Goal: Task Accomplishment & Management: Use online tool/utility

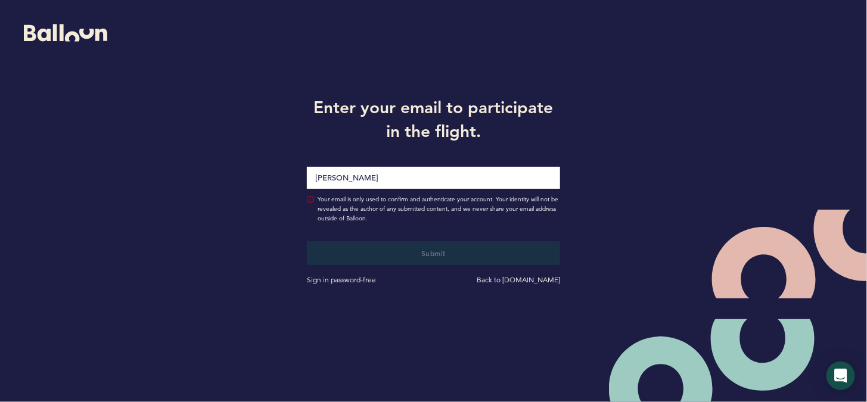
type input "sean.mcnally@pirates.com"
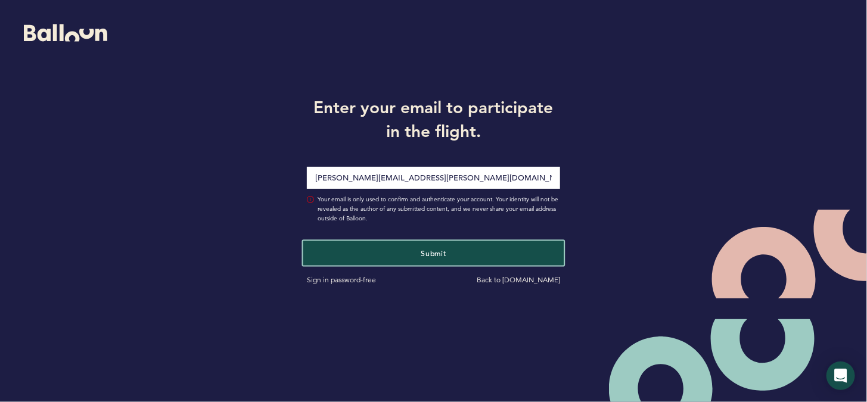
click at [419, 250] on button "Submit" at bounding box center [433, 253] width 261 height 24
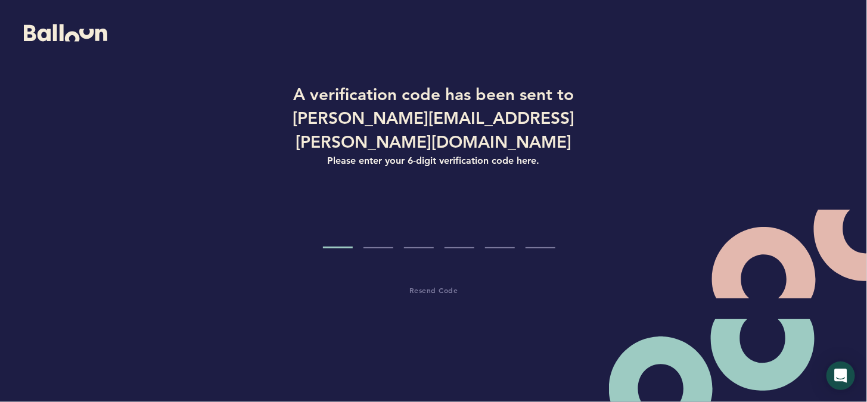
type input "7"
type input "5"
type input "9"
type input "6"
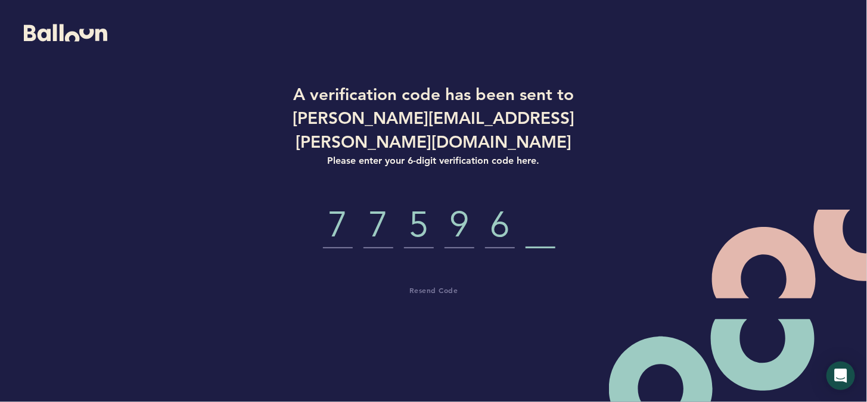
type input "5"
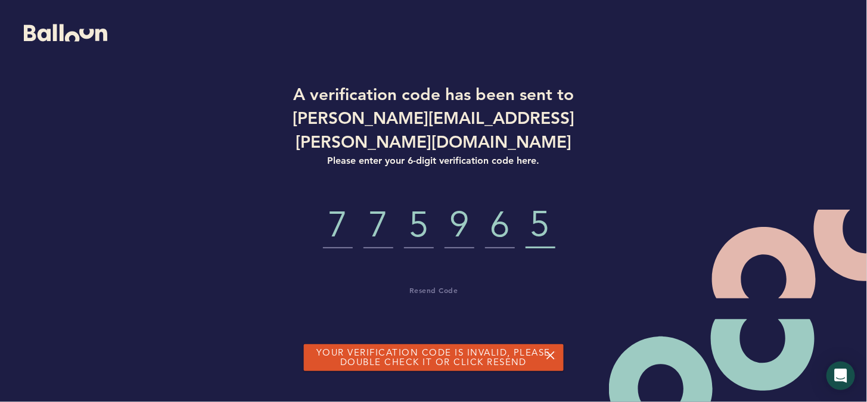
click at [346, 207] on input "7" at bounding box center [338, 226] width 30 height 45
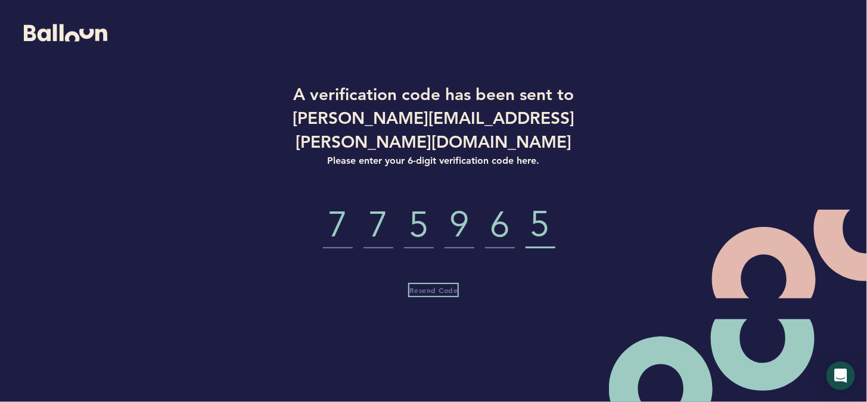
click at [431, 285] on span "Resend Code" at bounding box center [433, 290] width 49 height 10
click at [338, 206] on input "7" at bounding box center [338, 226] width 30 height 45
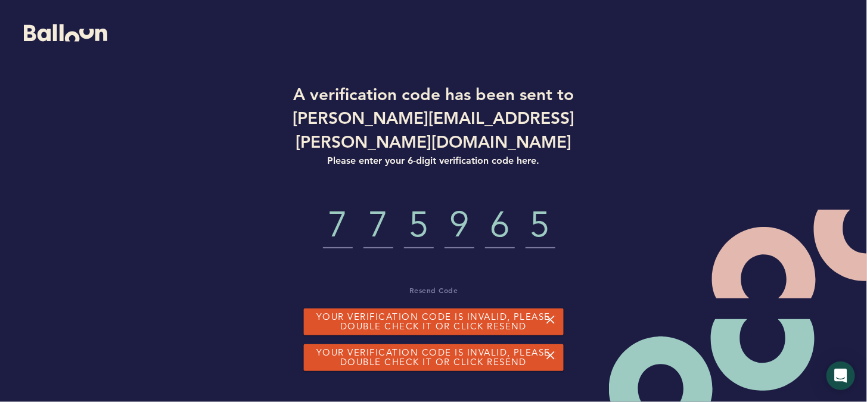
click at [553, 318] on link at bounding box center [551, 320] width 10 height 10
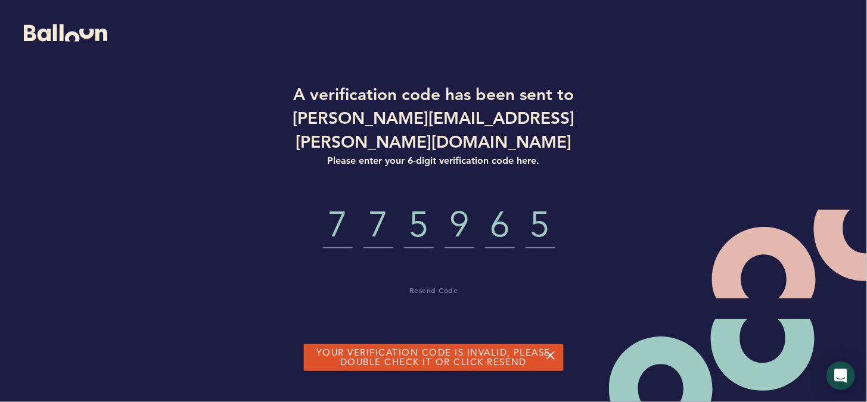
click at [553, 357] on link at bounding box center [551, 356] width 10 height 10
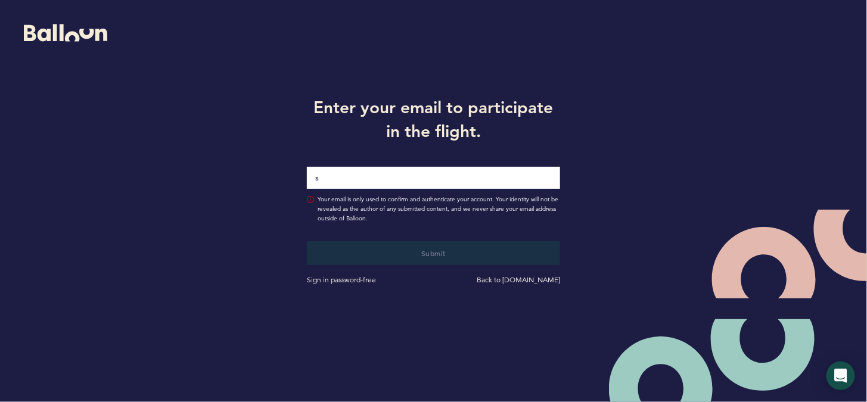
type input "[PERSON_NAME][EMAIL_ADDRESS][PERSON_NAME][DOMAIN_NAME]"
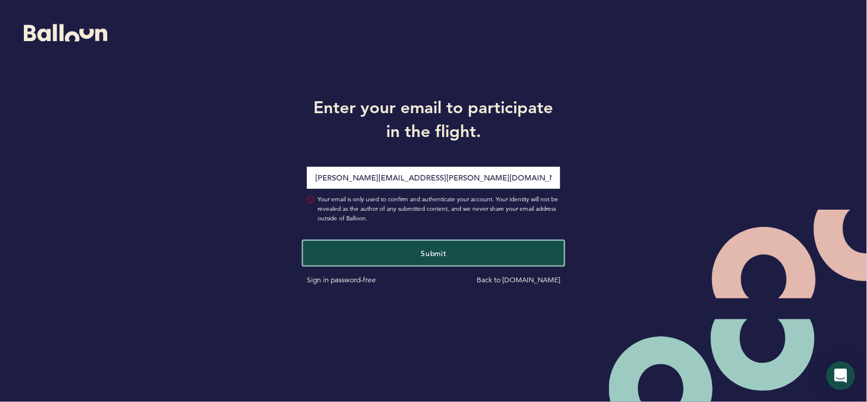
click at [375, 258] on button "Submit" at bounding box center [433, 253] width 261 height 24
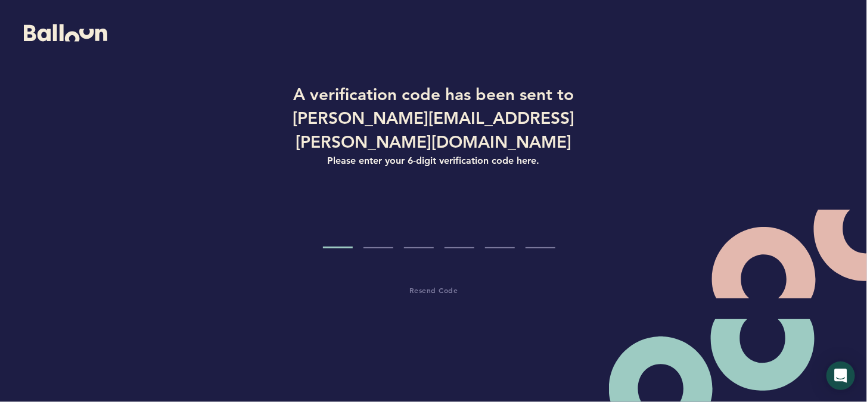
type input "3"
type input "5"
type input "2"
type input "5"
type input "6"
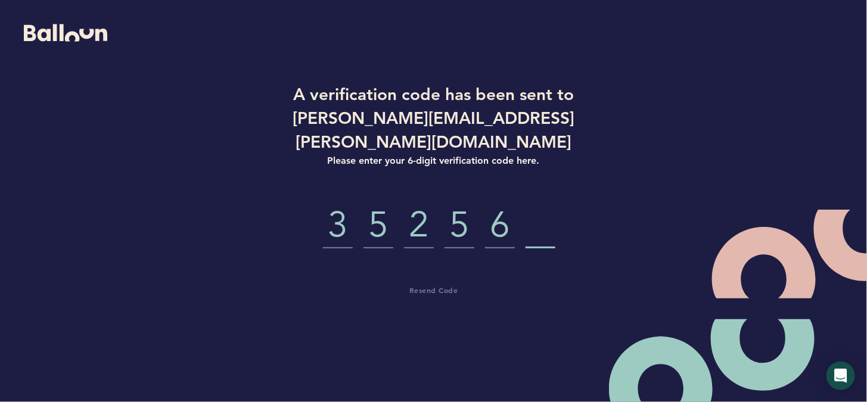
type input "1"
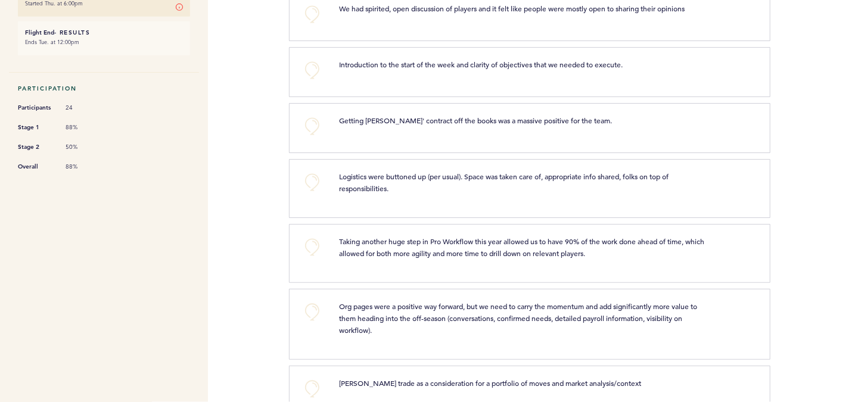
scroll to position [286, 0]
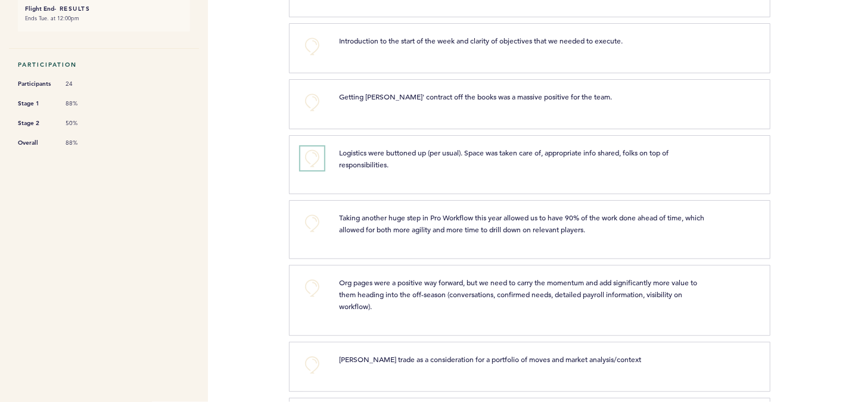
click at [309, 154] on button "+0" at bounding box center [312, 159] width 24 height 24
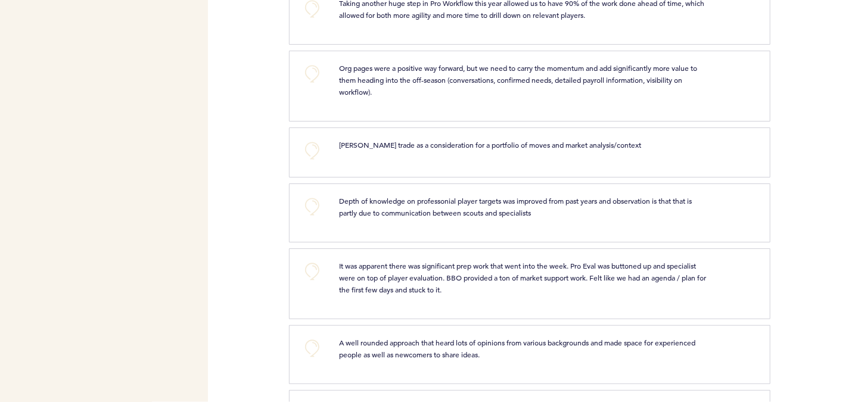
scroll to position [524, 0]
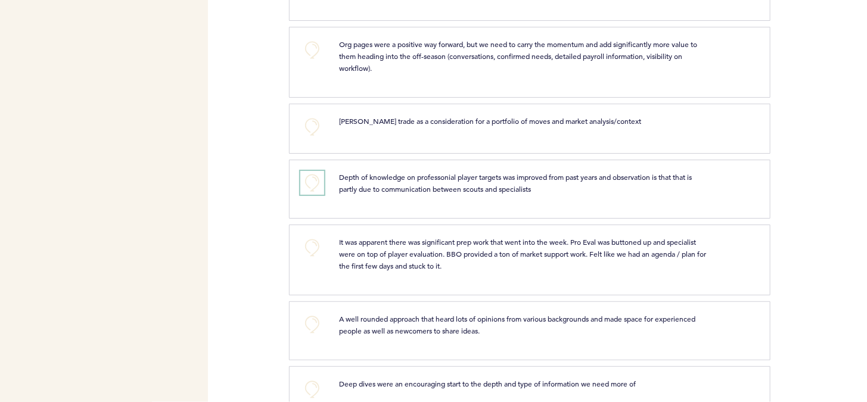
click at [319, 179] on button "+0" at bounding box center [312, 183] width 24 height 24
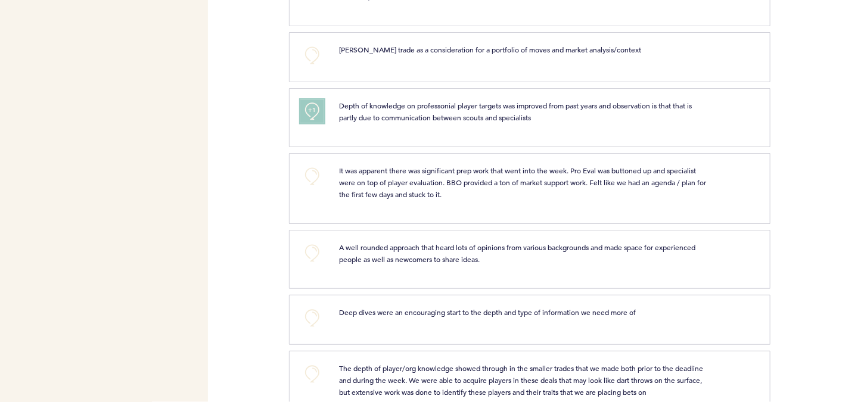
scroll to position [620, 0]
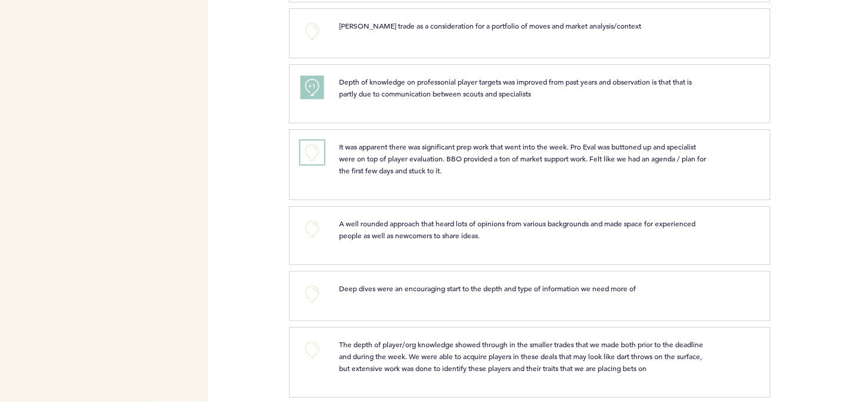
click at [313, 144] on button "+0" at bounding box center [312, 153] width 24 height 24
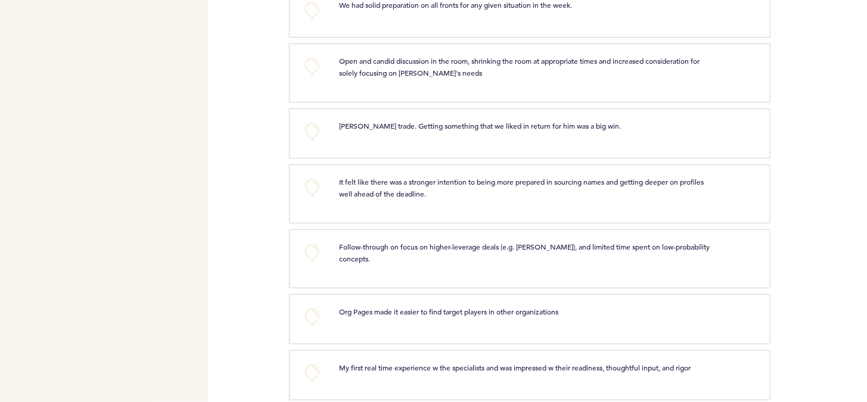
scroll to position [1311, 0]
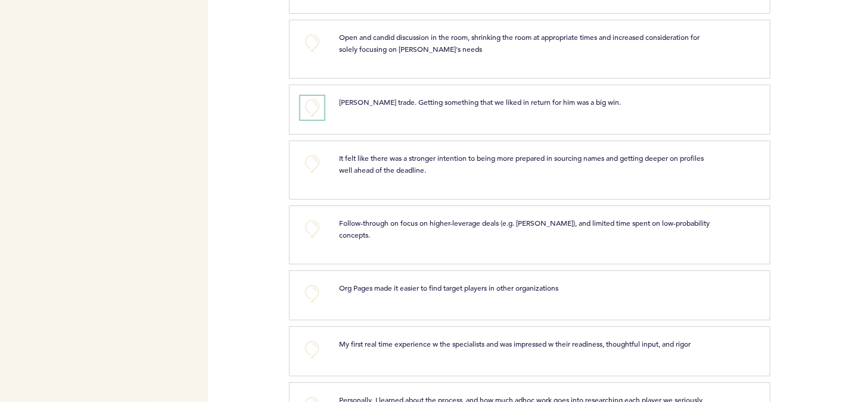
click at [315, 103] on button "+0" at bounding box center [312, 108] width 24 height 24
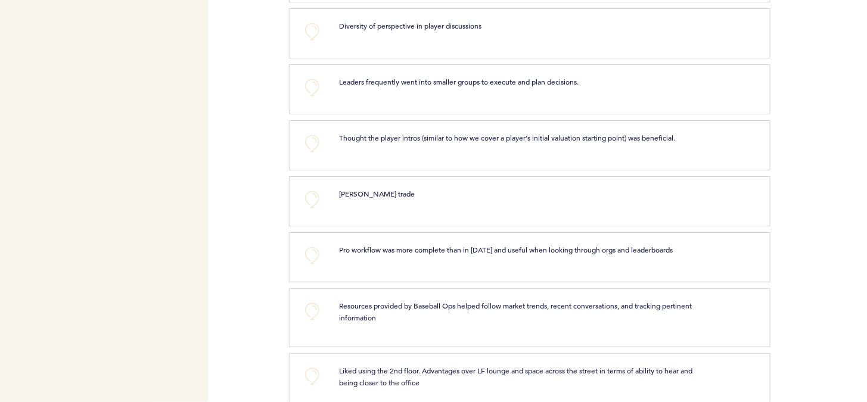
scroll to position [2192, 0]
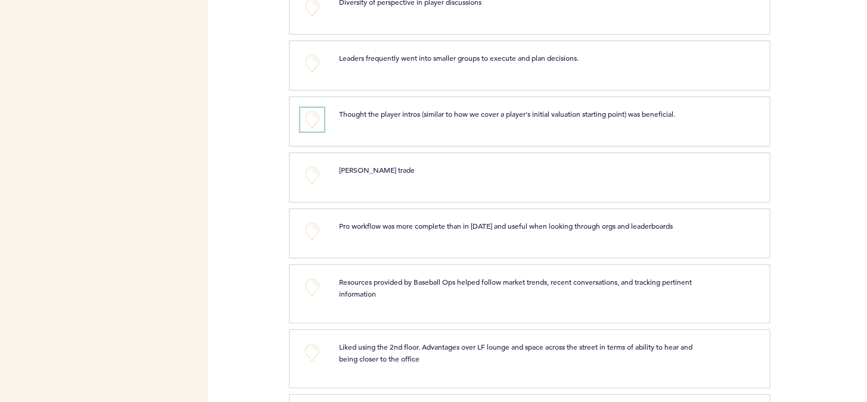
click at [315, 108] on button "+0" at bounding box center [312, 120] width 24 height 24
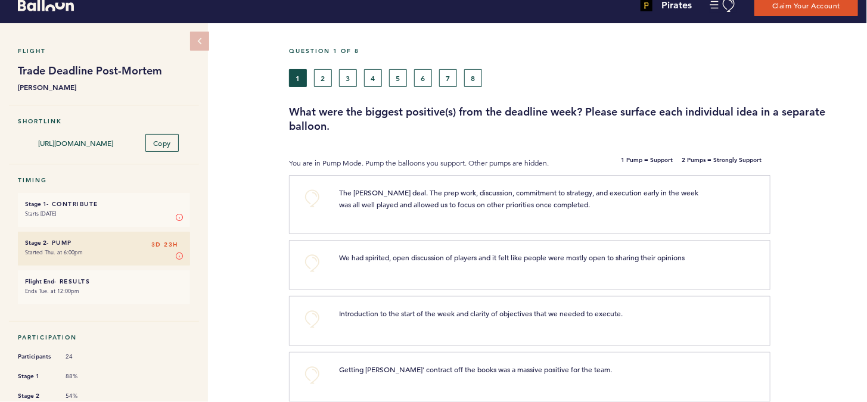
scroll to position [0, 0]
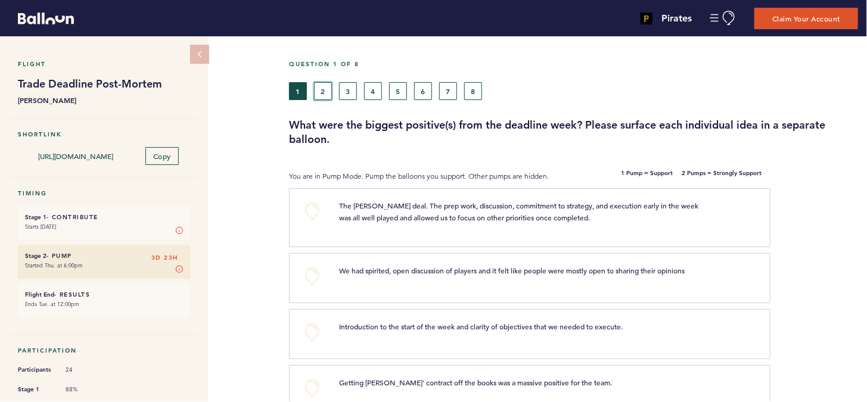
click at [327, 89] on button "2" at bounding box center [323, 91] width 18 height 18
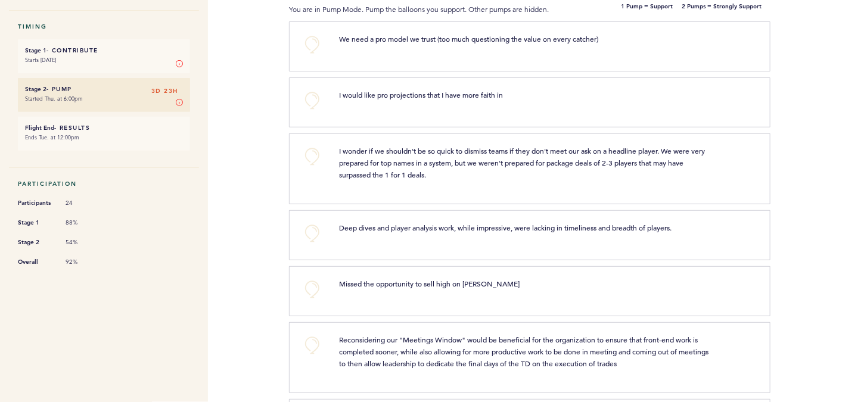
scroll to position [191, 0]
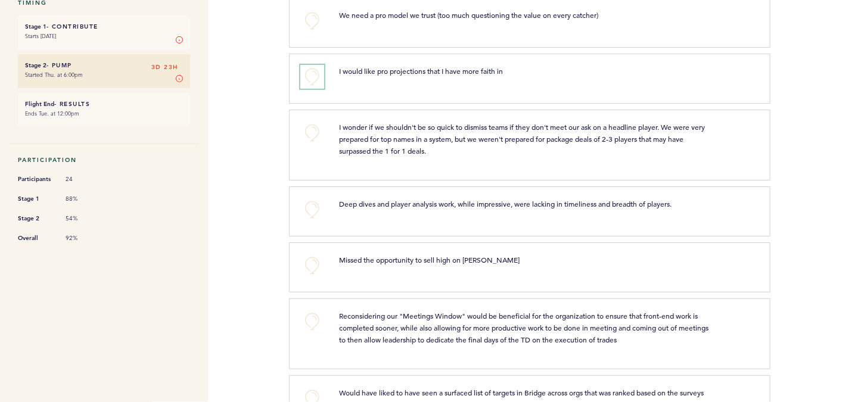
click at [315, 75] on button "+0" at bounding box center [312, 77] width 24 height 24
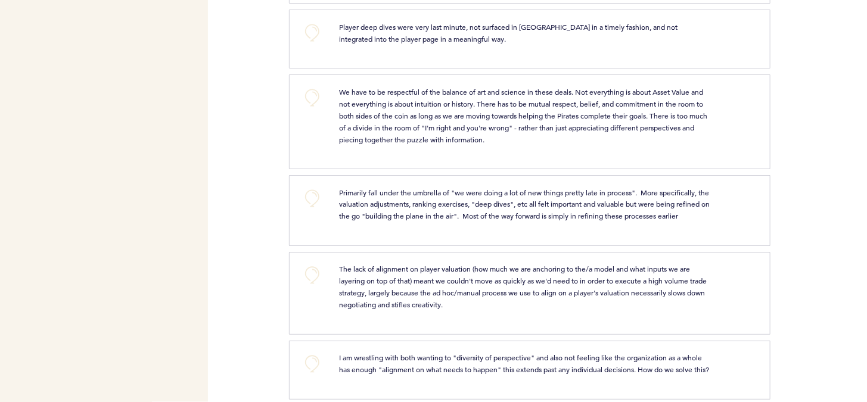
scroll to position [834, 0]
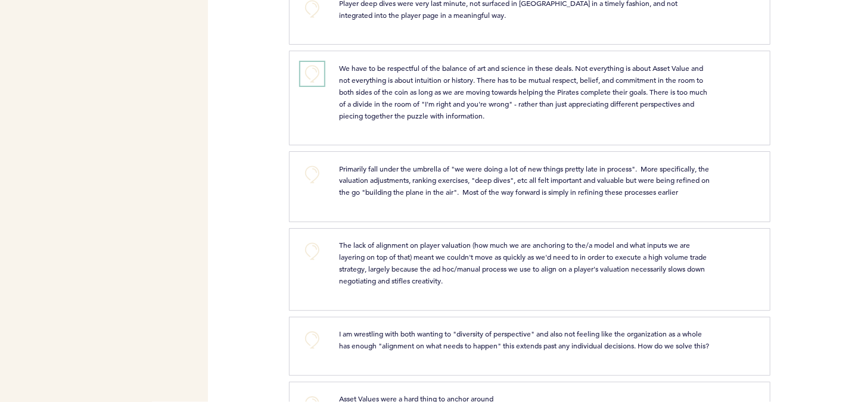
click at [315, 75] on button "+0" at bounding box center [312, 74] width 24 height 24
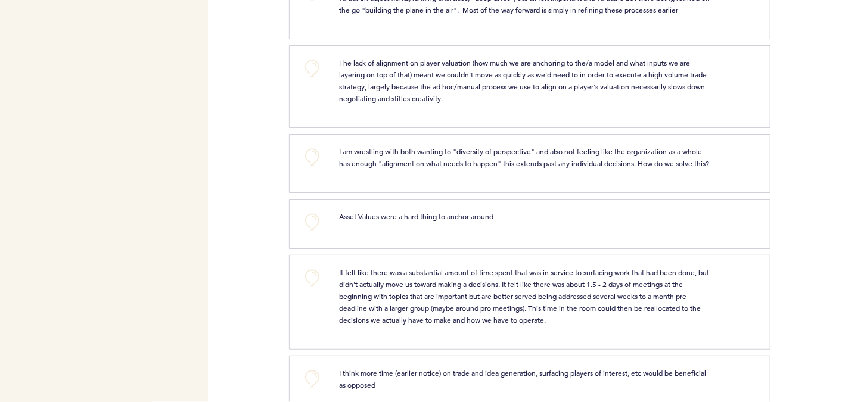
scroll to position [1025, 0]
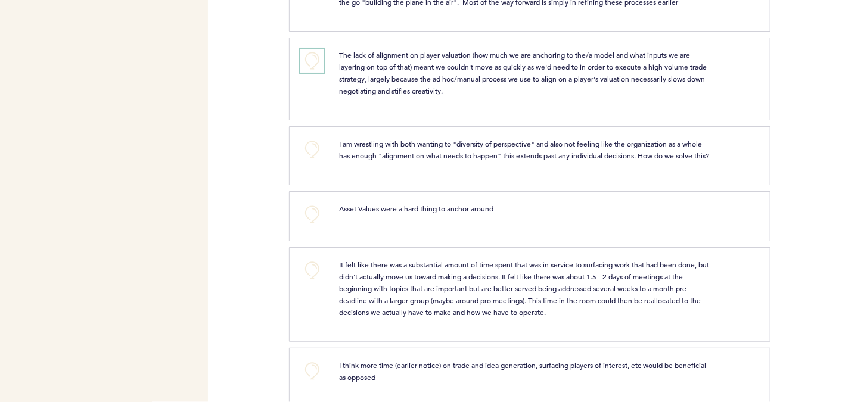
click at [315, 73] on button "+0" at bounding box center [312, 61] width 24 height 24
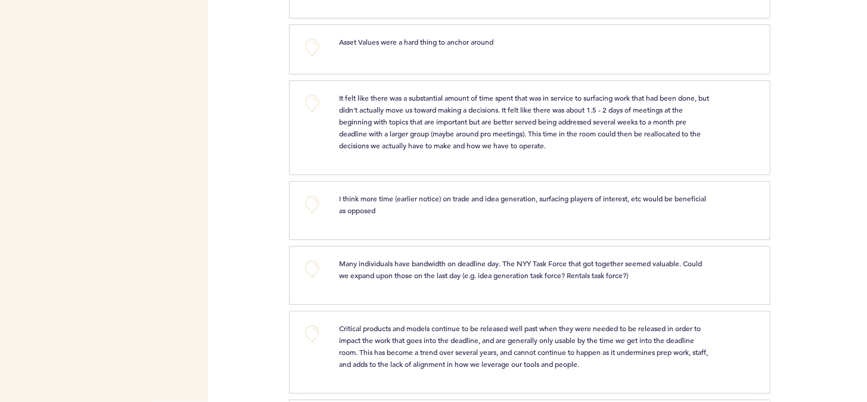
scroll to position [1168, 0]
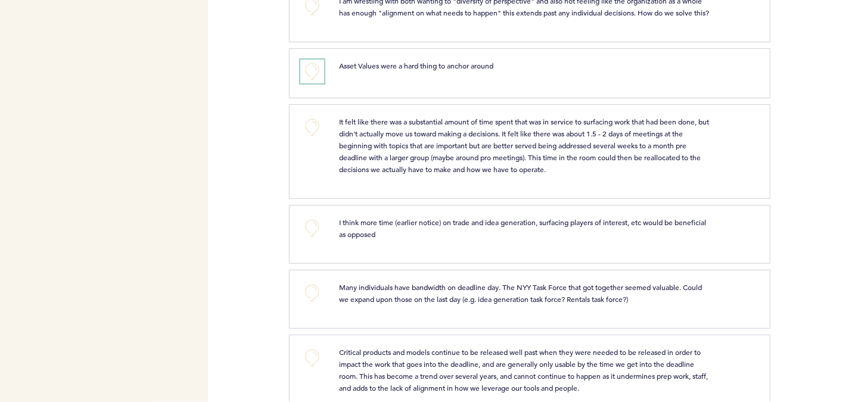
click at [315, 75] on button "+0" at bounding box center [312, 72] width 24 height 24
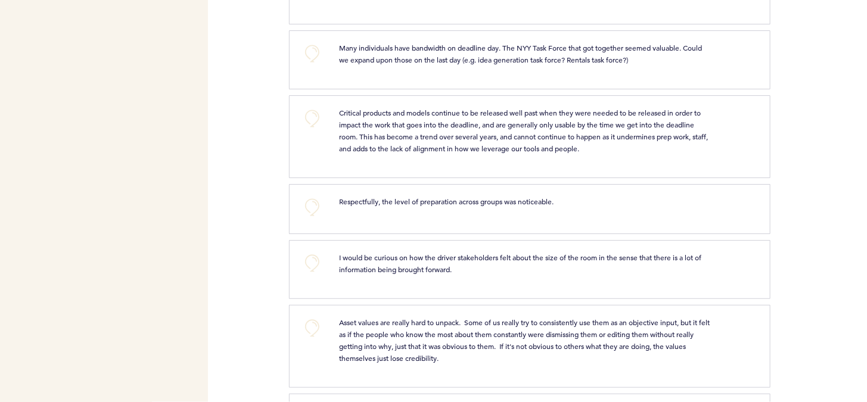
scroll to position [1406, 0]
click at [315, 67] on button "+0" at bounding box center [312, 55] width 24 height 24
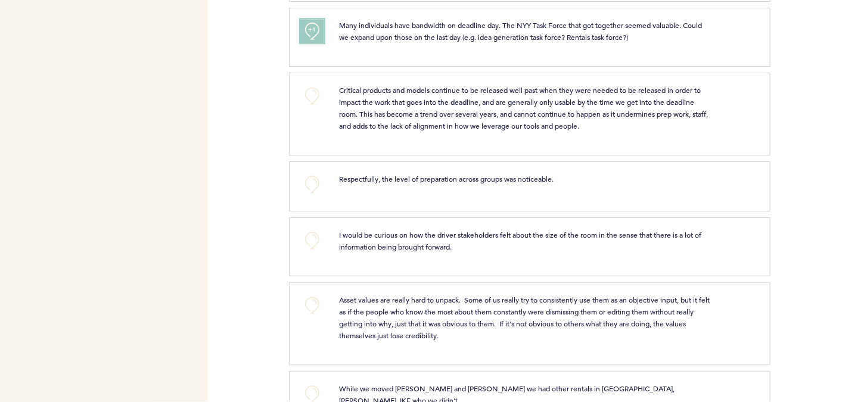
scroll to position [1454, 0]
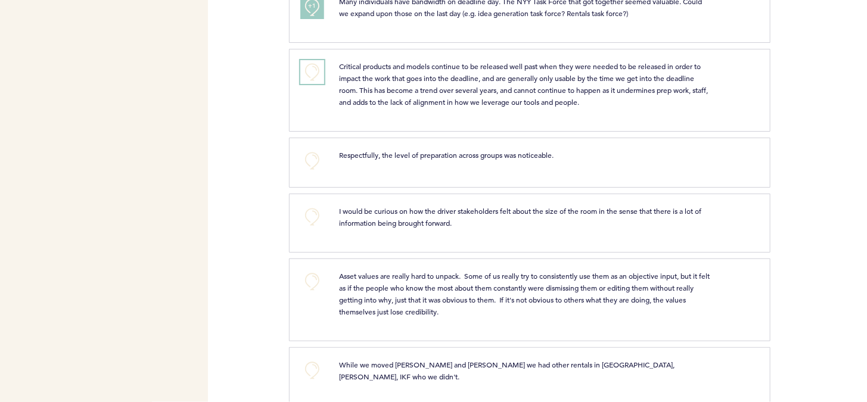
click at [315, 75] on button "+0" at bounding box center [312, 72] width 24 height 24
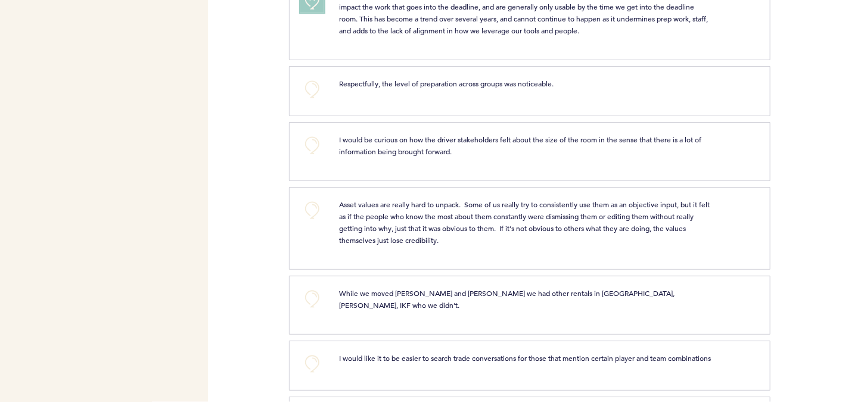
scroll to position [1549, 0]
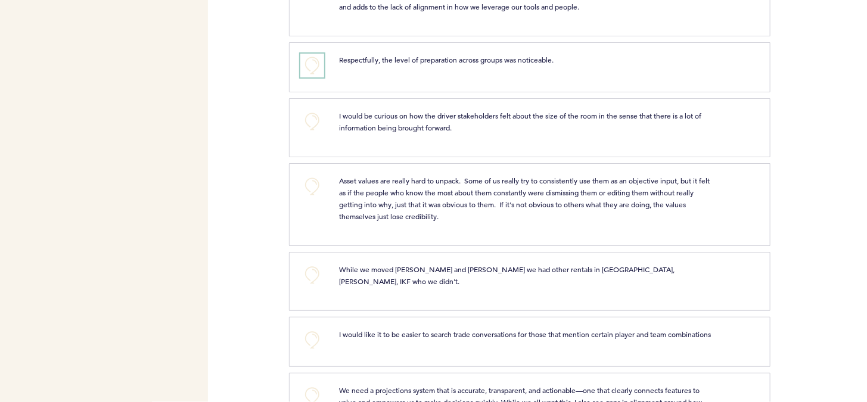
click at [315, 75] on button "+0" at bounding box center [312, 66] width 24 height 24
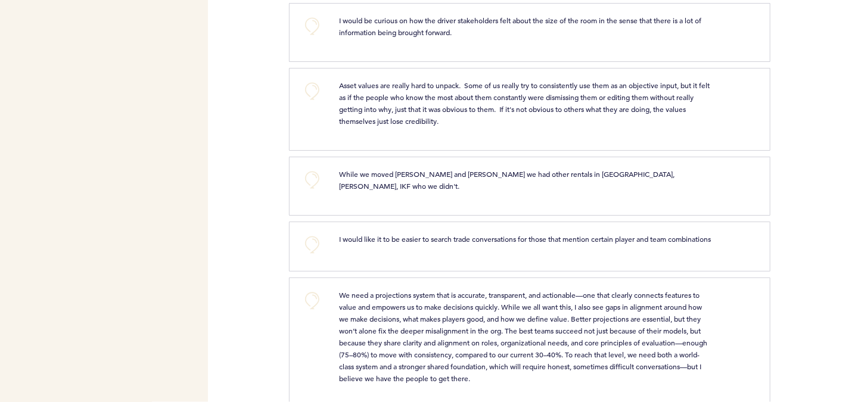
scroll to position [1668, 0]
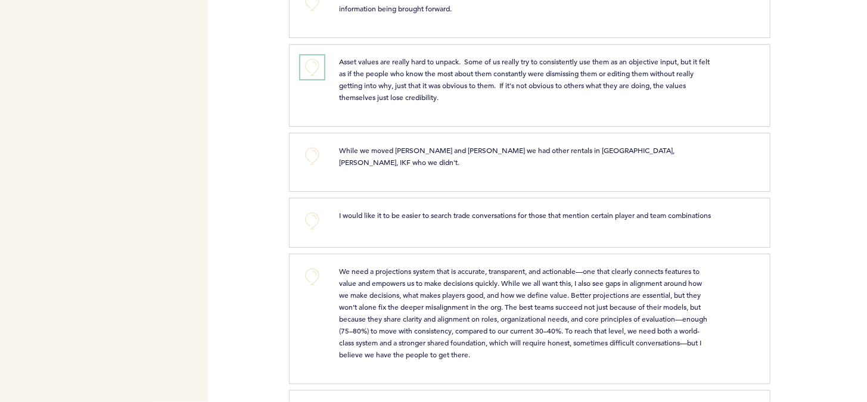
click at [315, 75] on button "+0" at bounding box center [312, 67] width 24 height 24
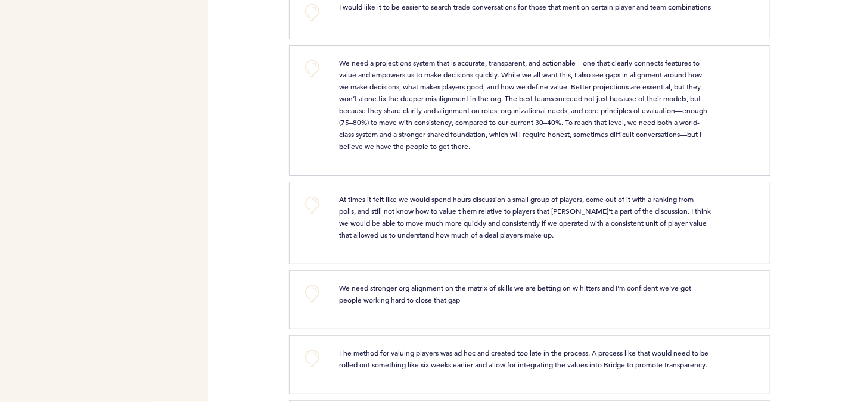
scroll to position [1883, 0]
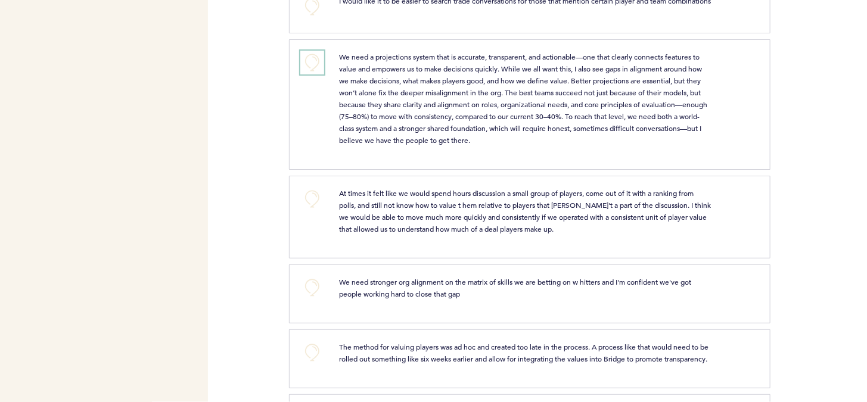
click at [315, 74] on button "+0" at bounding box center [312, 63] width 24 height 24
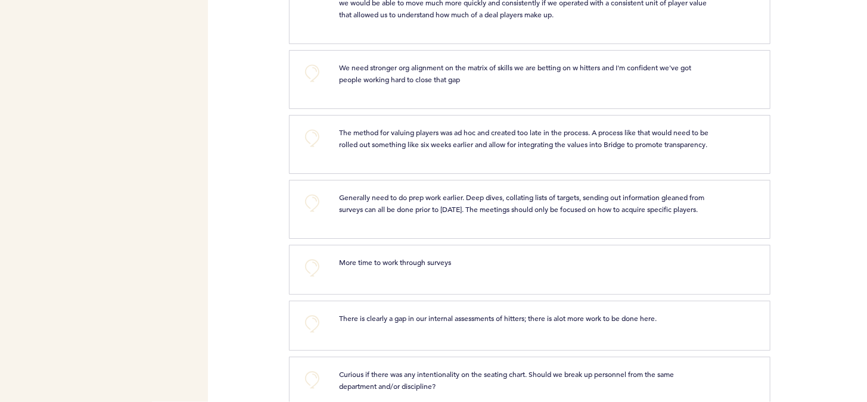
scroll to position [2121, 0]
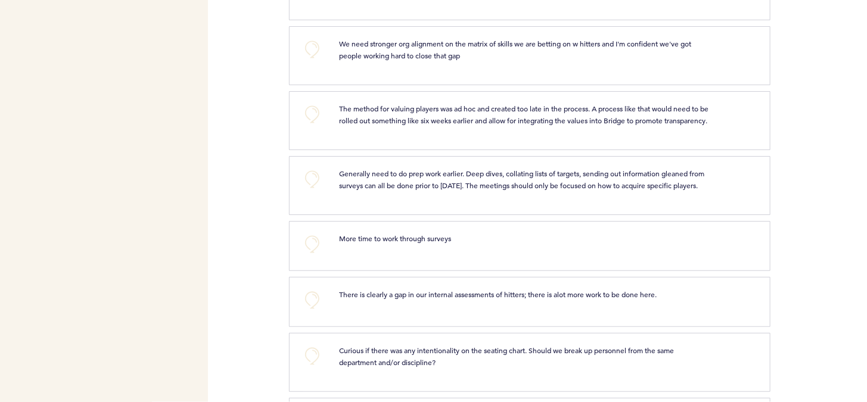
click at [315, 70] on div "+0" at bounding box center [310, 54] width 39 height 33
click at [312, 61] on button "+0" at bounding box center [312, 50] width 24 height 24
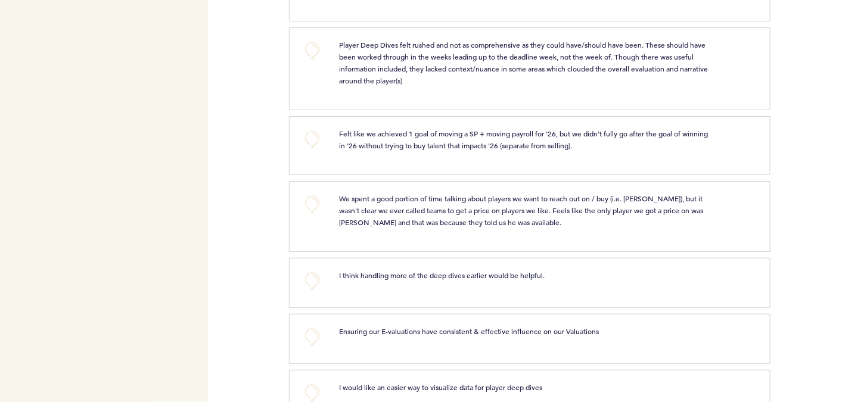
scroll to position [2645, 0]
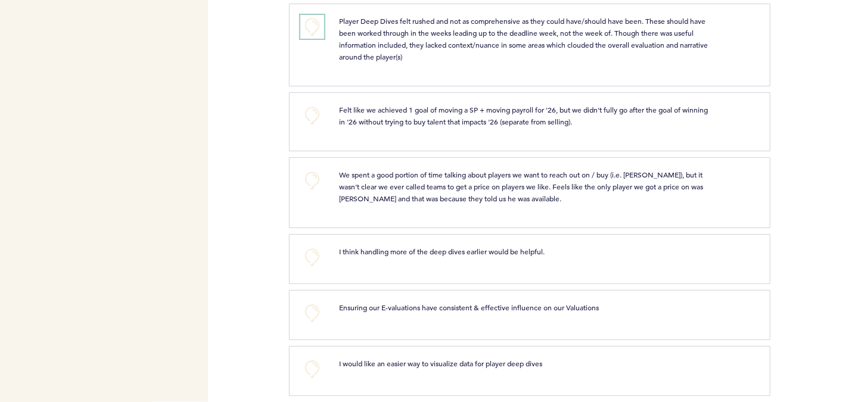
click at [312, 39] on button "+0" at bounding box center [312, 27] width 24 height 24
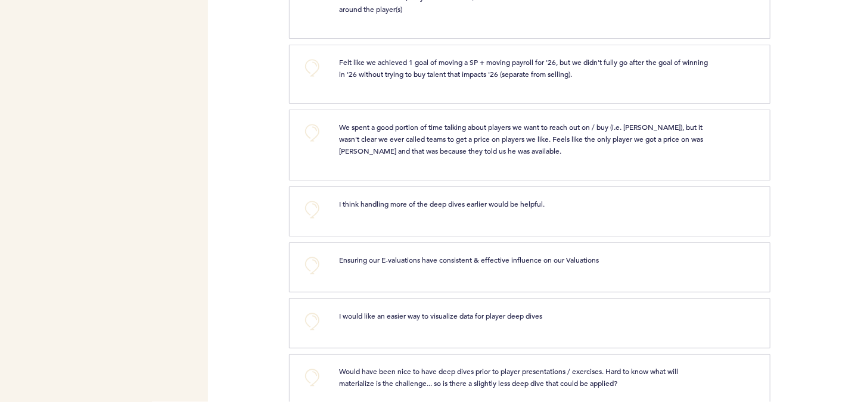
scroll to position [2717, 0]
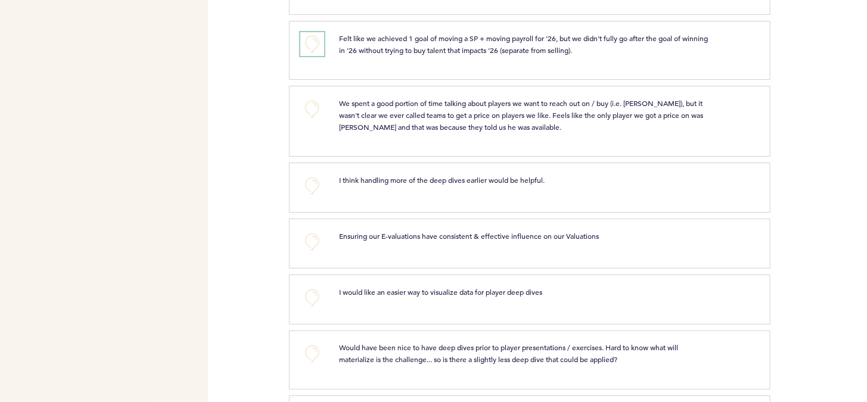
click at [312, 56] on button "+0" at bounding box center [312, 44] width 24 height 24
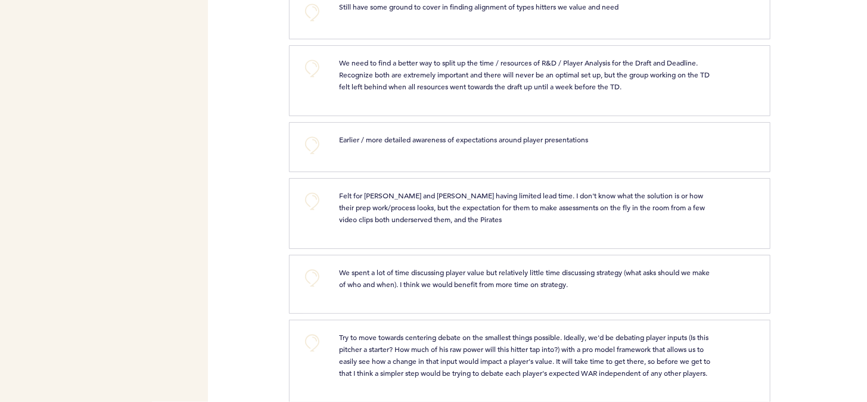
scroll to position [3241, 0]
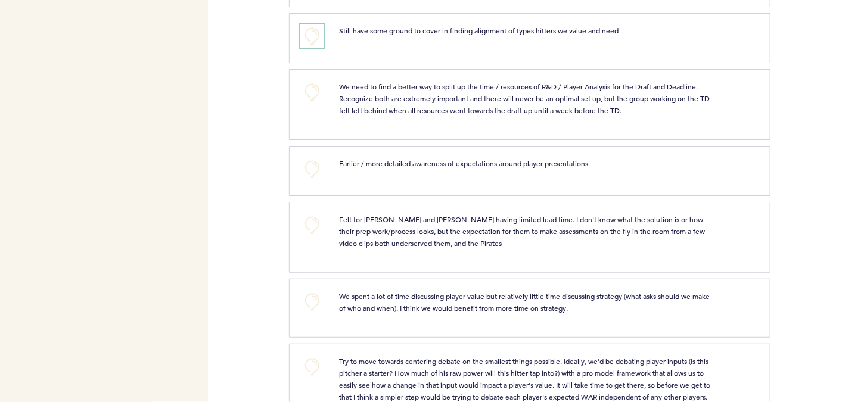
click at [312, 48] on button "+0" at bounding box center [312, 36] width 24 height 24
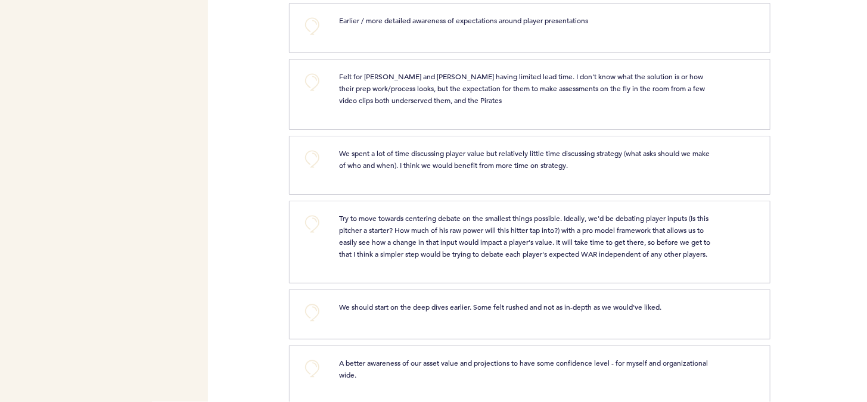
scroll to position [3360, 0]
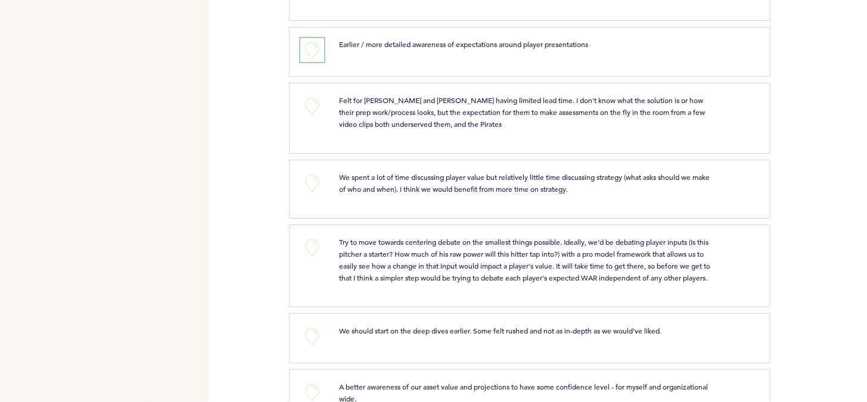
click at [312, 62] on button "+0" at bounding box center [312, 50] width 24 height 24
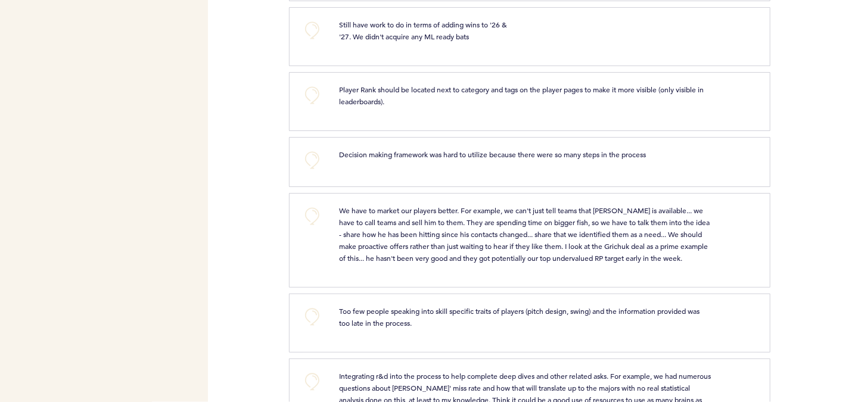
scroll to position [3789, 0]
click at [312, 41] on button "+0" at bounding box center [312, 29] width 24 height 24
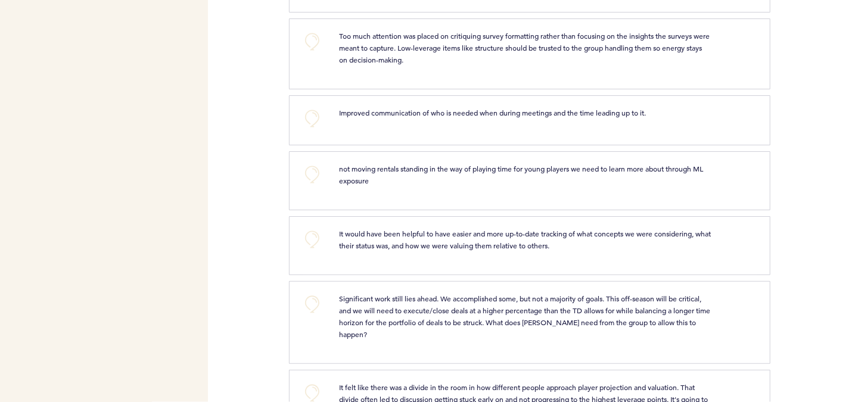
scroll to position [4361, 0]
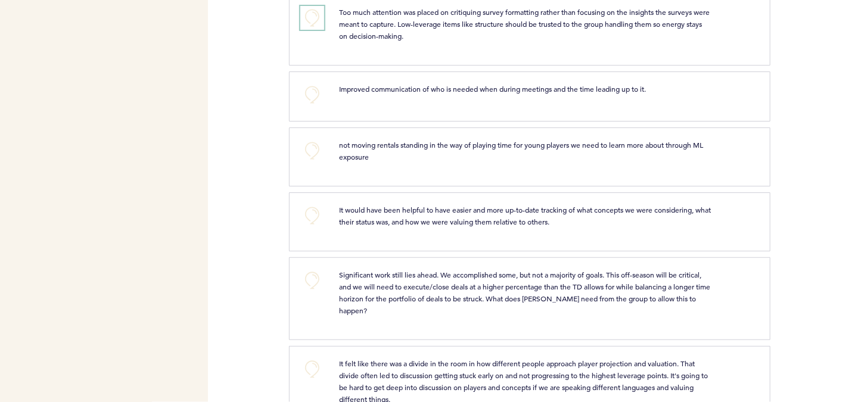
click at [312, 30] on button "+0" at bounding box center [312, 18] width 24 height 24
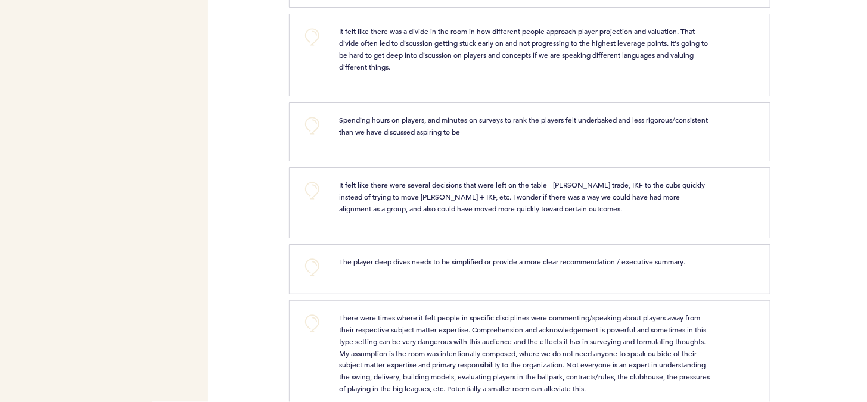
scroll to position [4694, 0]
click at [312, 48] on button "+0" at bounding box center [312, 36] width 24 height 24
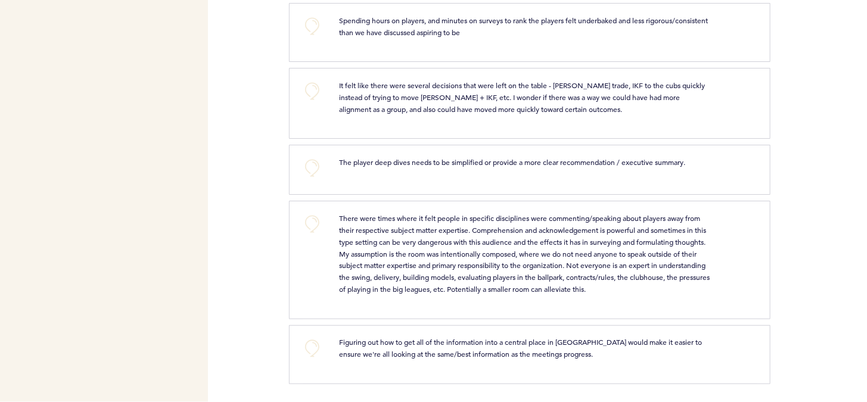
scroll to position [4815, 0]
click at [315, 227] on button "+0" at bounding box center [312, 224] width 24 height 24
click at [315, 227] on span "+1" at bounding box center [312, 223] width 8 height 12
click at [315, 227] on span "+2" at bounding box center [312, 223] width 8 height 12
click at [315, 227] on button "+0" at bounding box center [312, 224] width 24 height 24
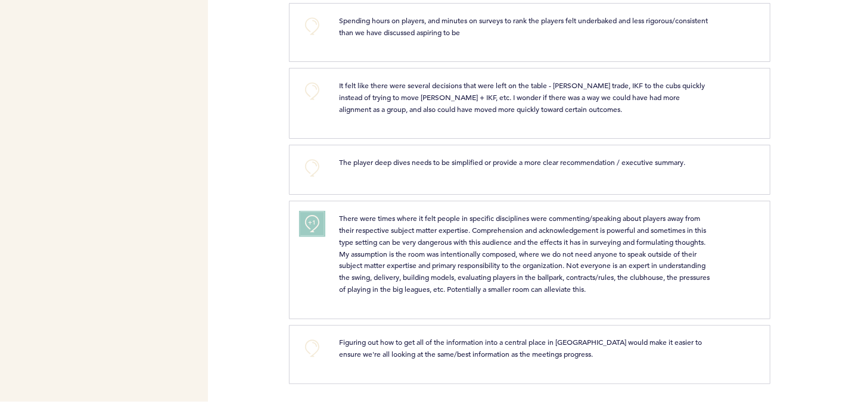
click at [315, 227] on span "+1" at bounding box center [312, 223] width 8 height 12
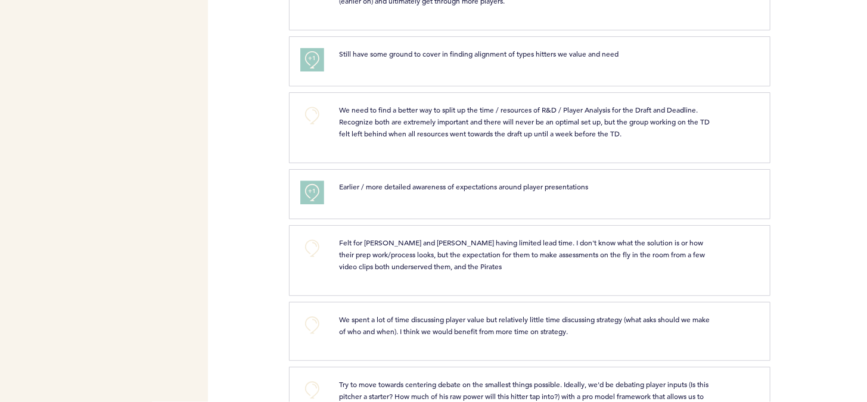
scroll to position [3194, 0]
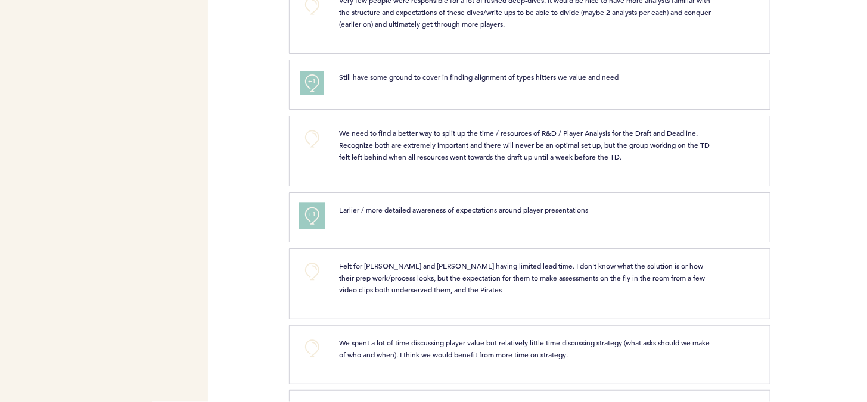
click at [315, 220] on span "+1" at bounding box center [312, 215] width 8 height 12
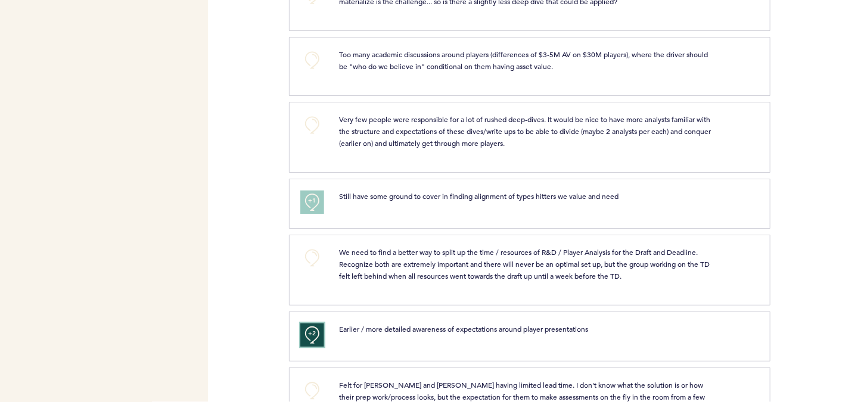
scroll to position [3051, 0]
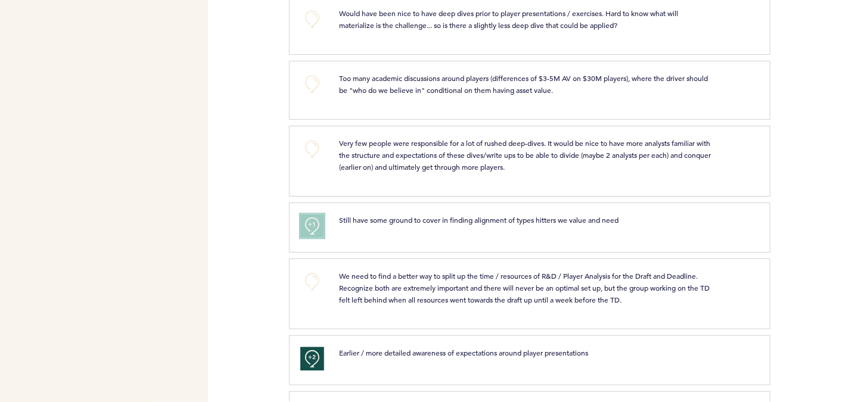
click at [315, 238] on button "+1" at bounding box center [312, 226] width 24 height 24
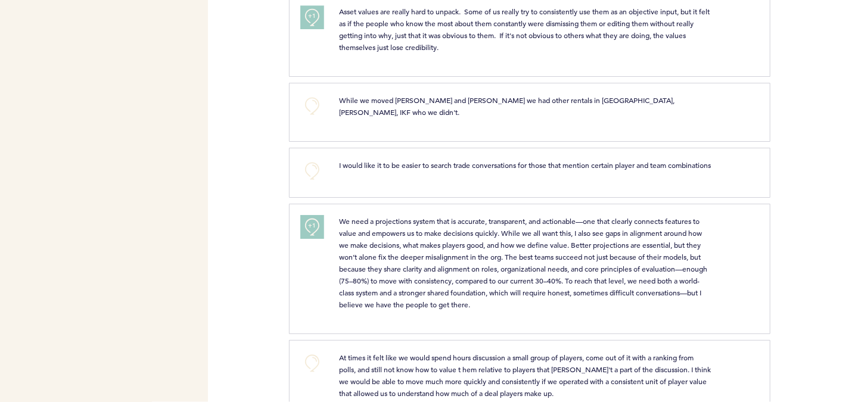
scroll to position [1717, 0]
click at [315, 233] on span "+1" at bounding box center [312, 227] width 8 height 12
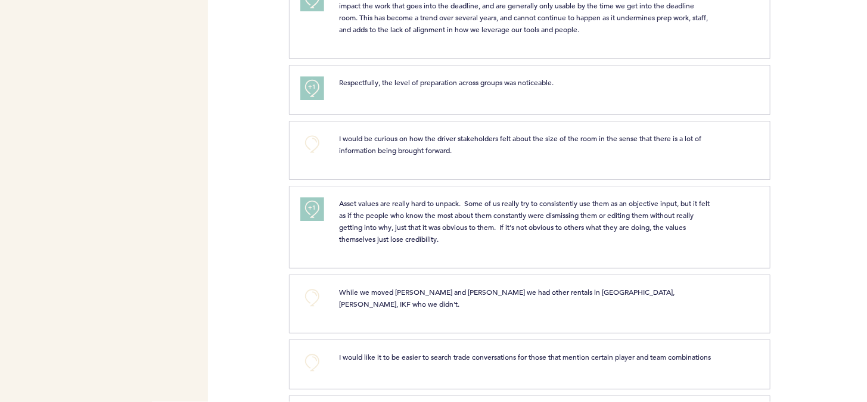
scroll to position [1502, 0]
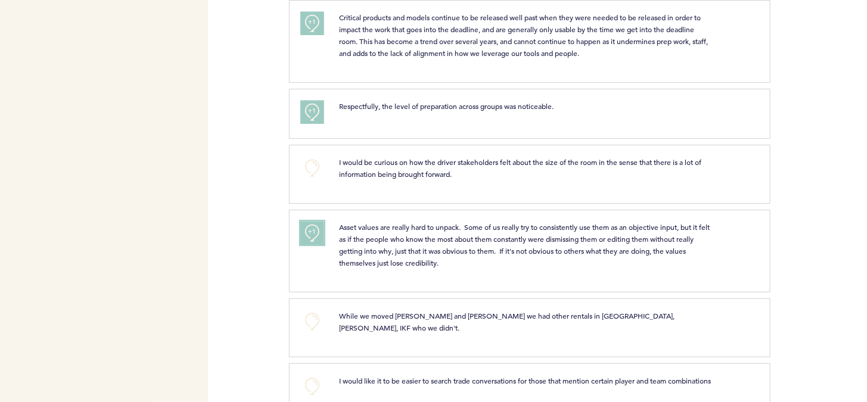
click at [315, 238] on span "+1" at bounding box center [312, 232] width 8 height 12
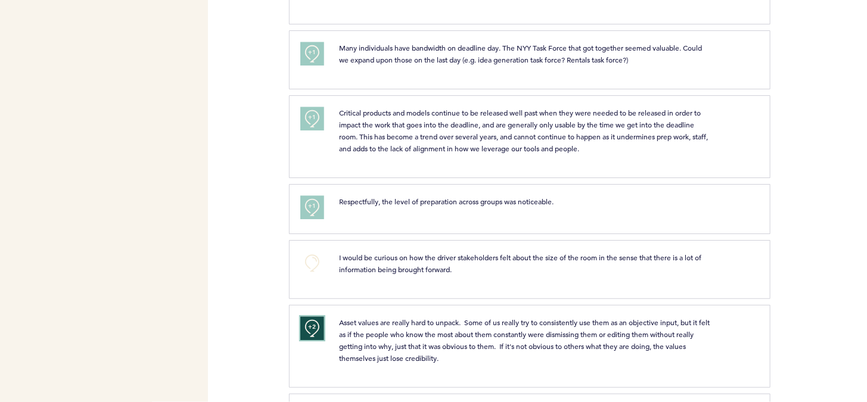
scroll to position [1383, 0]
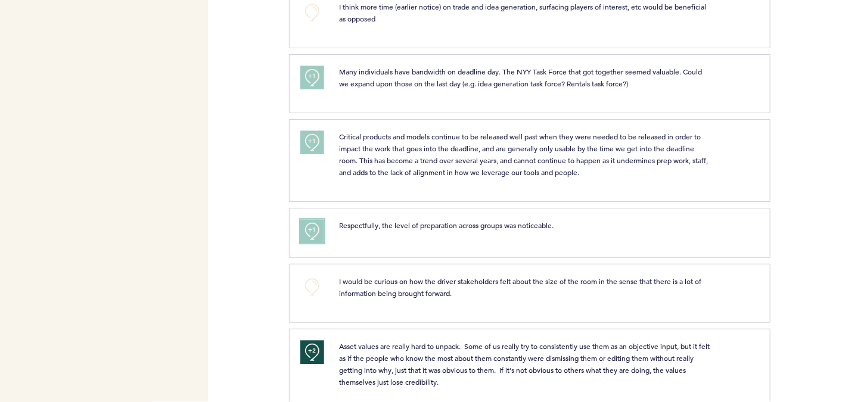
click at [315, 236] on span "+1" at bounding box center [312, 230] width 8 height 12
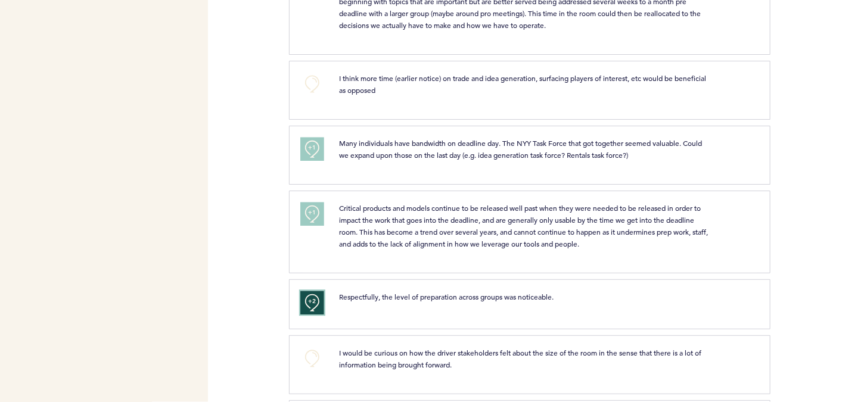
scroll to position [1288, 0]
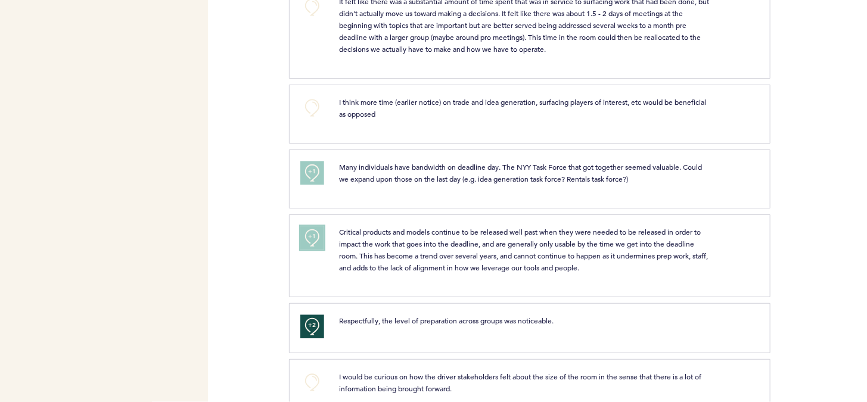
click at [315, 238] on button "+1" at bounding box center [312, 238] width 24 height 24
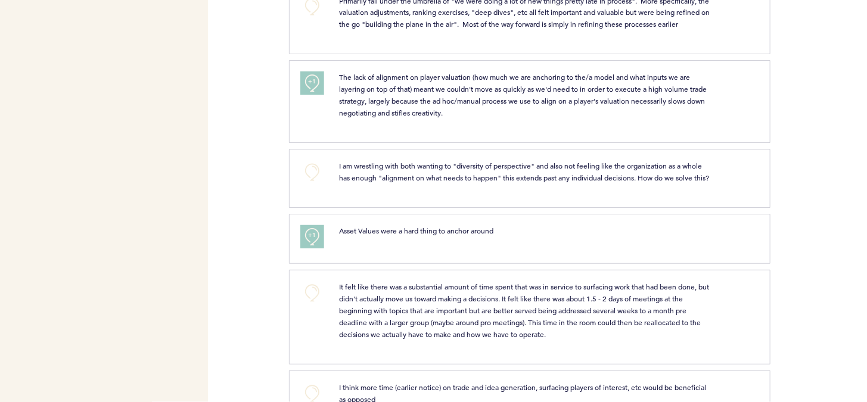
scroll to position [1026, 0]
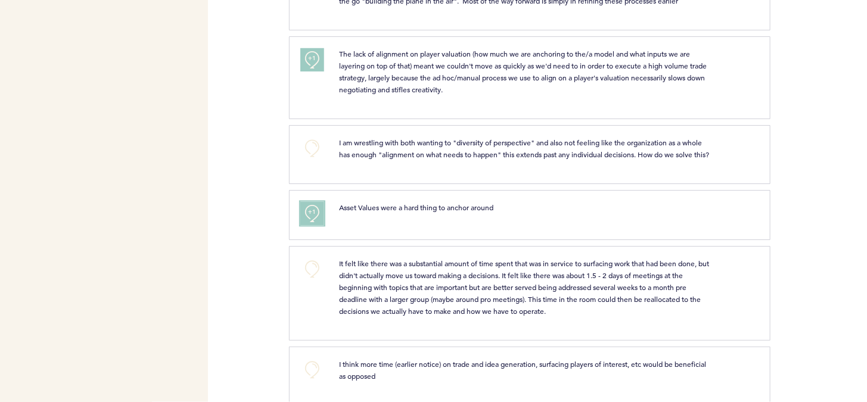
click at [315, 225] on button "+1" at bounding box center [312, 213] width 24 height 24
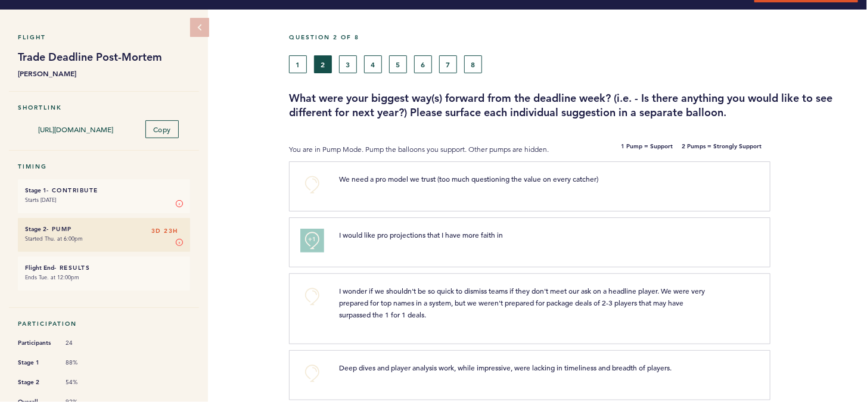
scroll to position [25, 0]
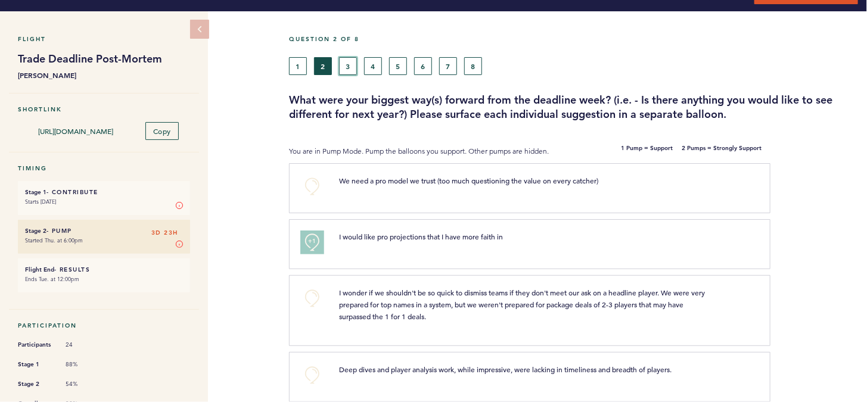
click at [346, 70] on button "3" at bounding box center [348, 66] width 18 height 18
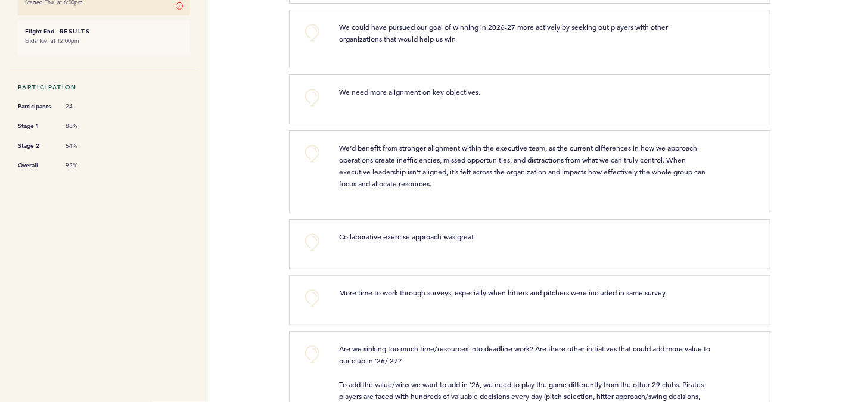
scroll to position [287, 0]
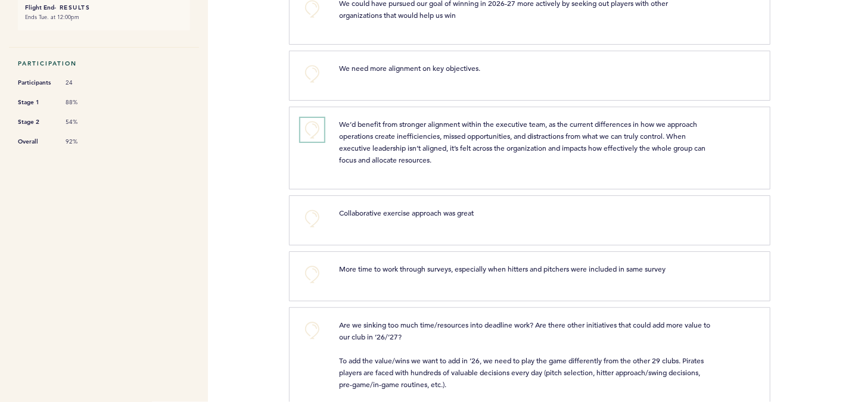
click at [314, 126] on button "+0" at bounding box center [312, 130] width 24 height 24
click at [314, 126] on span "+1" at bounding box center [312, 128] width 8 height 12
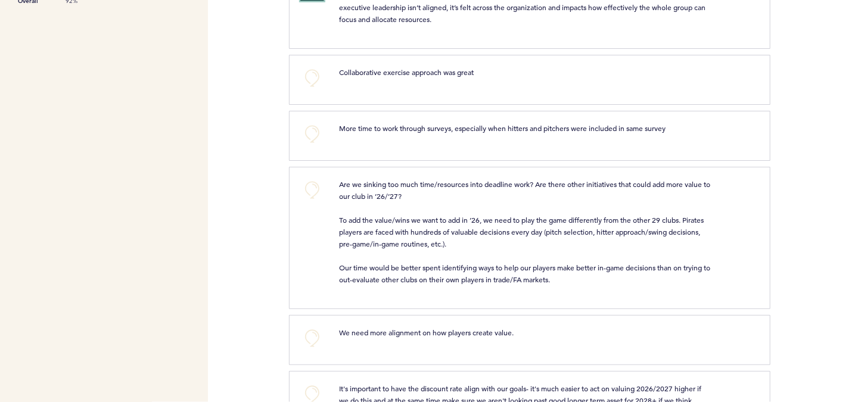
scroll to position [430, 0]
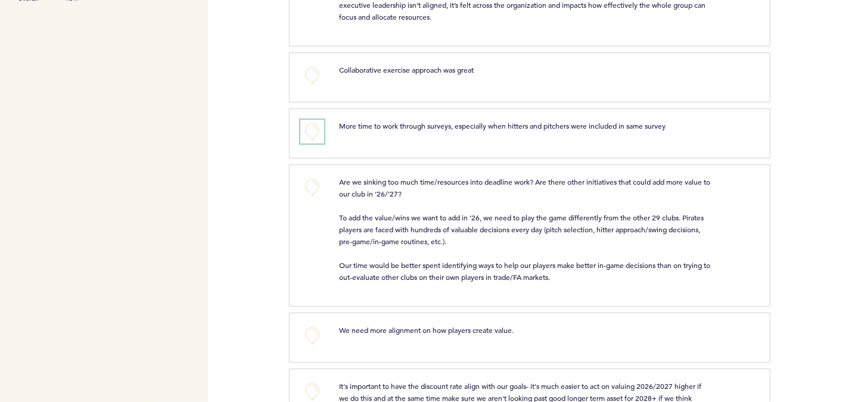
click at [314, 126] on button "+0" at bounding box center [312, 132] width 24 height 24
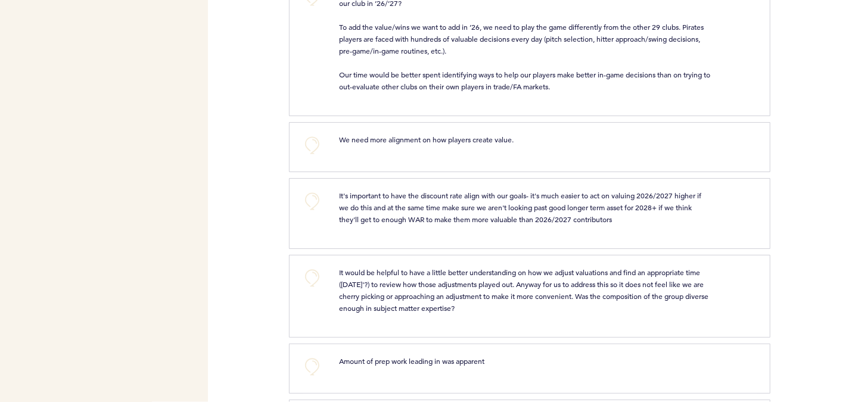
scroll to position [645, 0]
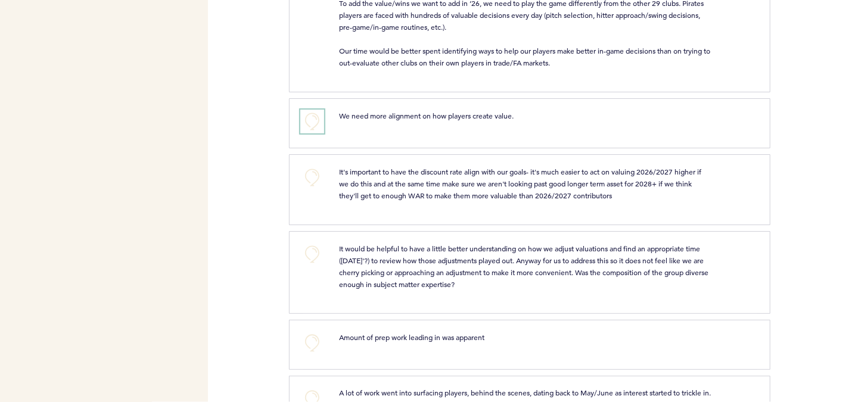
click at [314, 126] on button "+0" at bounding box center [312, 122] width 24 height 24
click at [314, 126] on button "+1" at bounding box center [312, 122] width 24 height 24
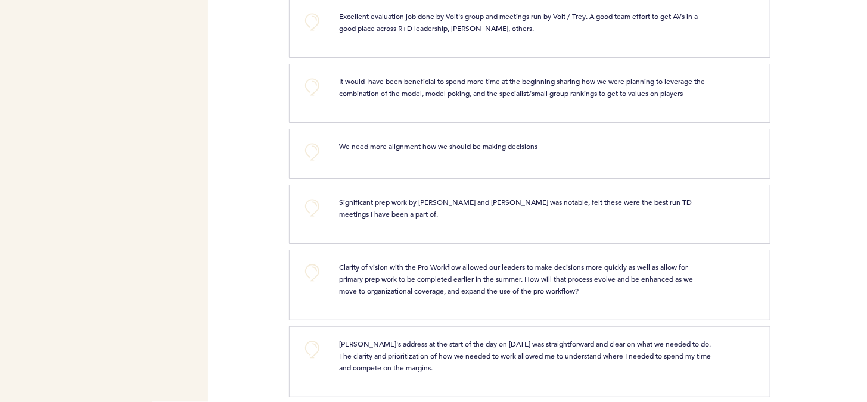
scroll to position [1242, 0]
click at [315, 138] on button "+0" at bounding box center [312, 150] width 24 height 24
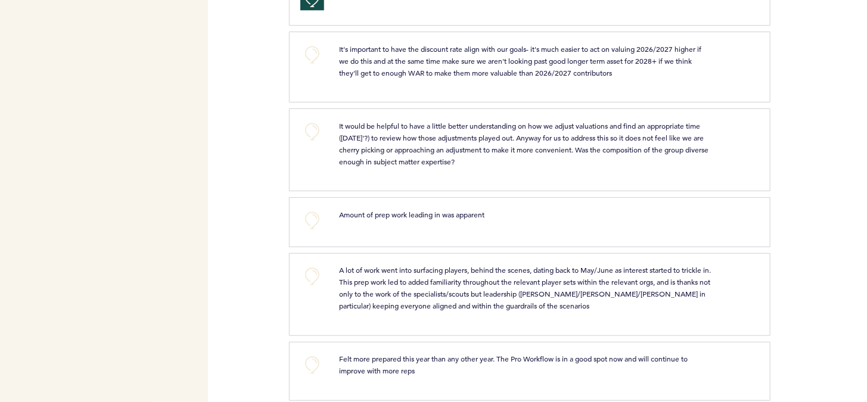
scroll to position [766, 0]
click at [317, 214] on button "+0" at bounding box center [312, 222] width 24 height 24
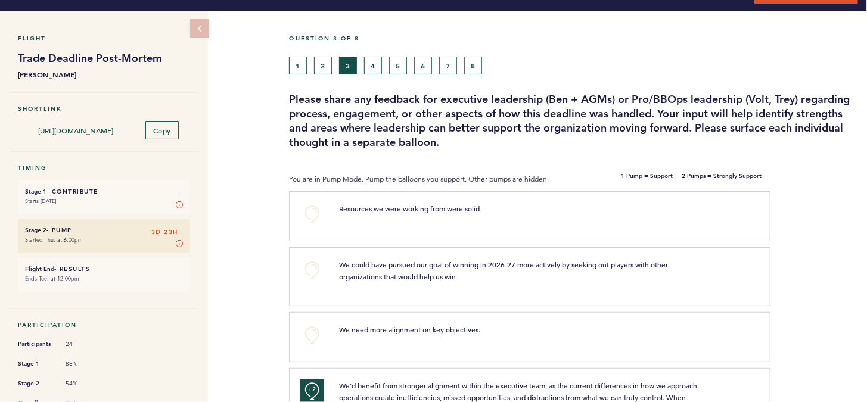
scroll to position [0, 0]
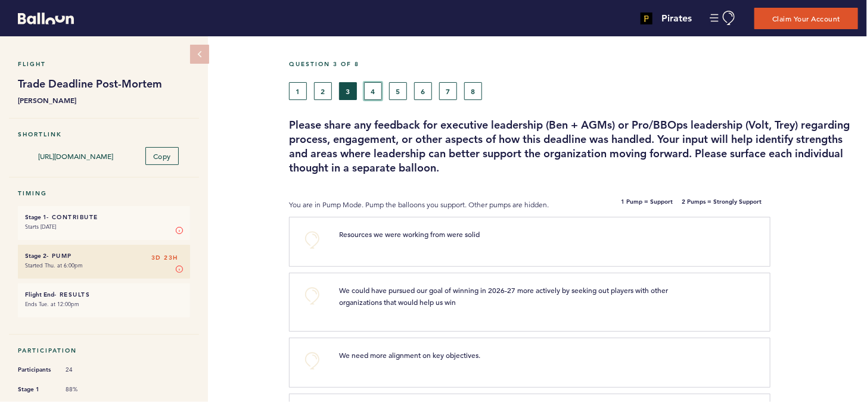
click at [377, 90] on button "4" at bounding box center [373, 91] width 18 height 18
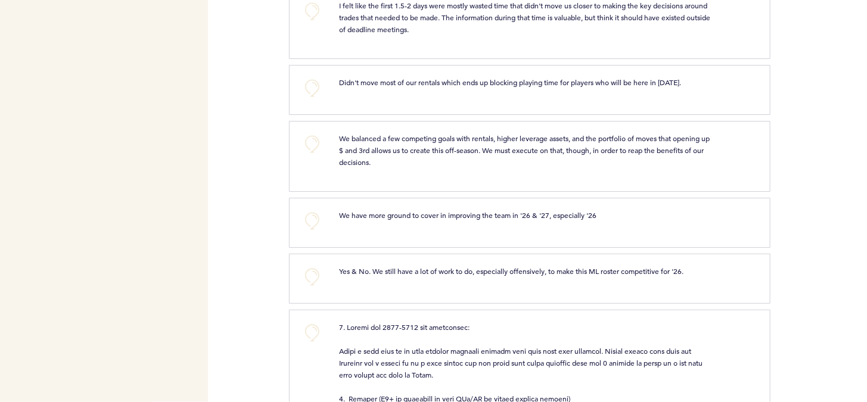
scroll to position [620, 0]
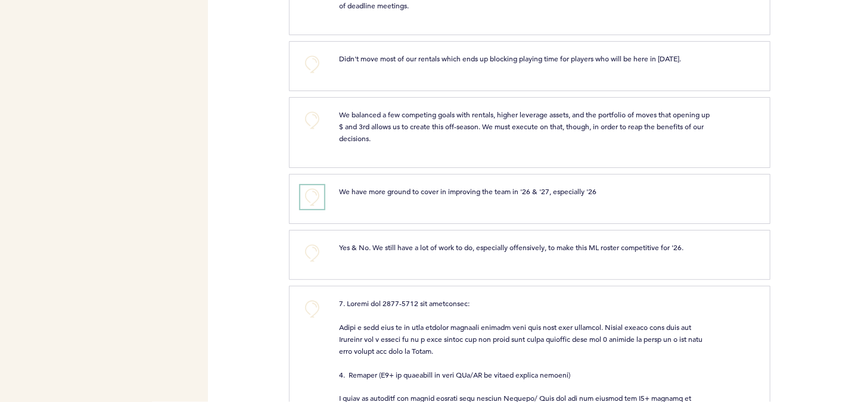
click at [316, 185] on button "+0" at bounding box center [312, 197] width 24 height 24
click at [316, 190] on span "+1" at bounding box center [312, 196] width 8 height 12
click at [316, 190] on span "+2" at bounding box center [312, 196] width 8 height 12
click at [315, 244] on button "+0" at bounding box center [312, 253] width 24 height 24
click at [315, 246] on span "+1" at bounding box center [312, 252] width 8 height 12
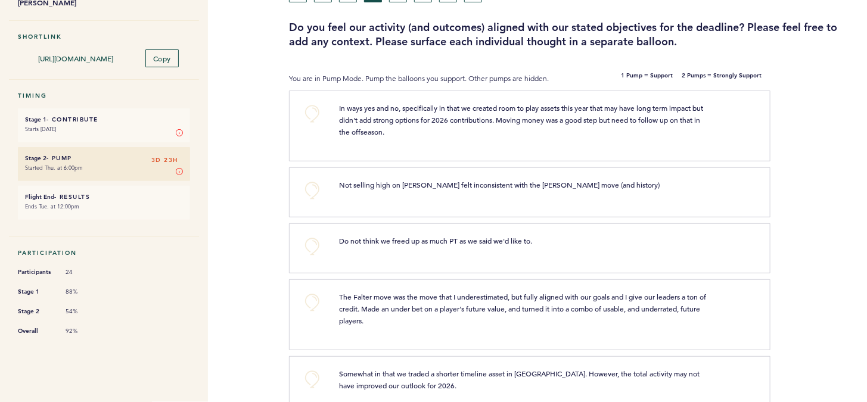
scroll to position [42, 0]
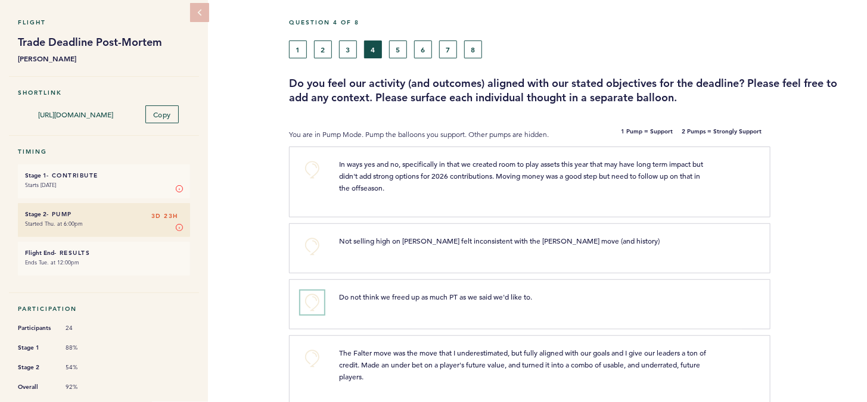
click at [310, 303] on button "+0" at bounding box center [312, 303] width 24 height 24
click at [396, 48] on button "5" at bounding box center [398, 50] width 18 height 18
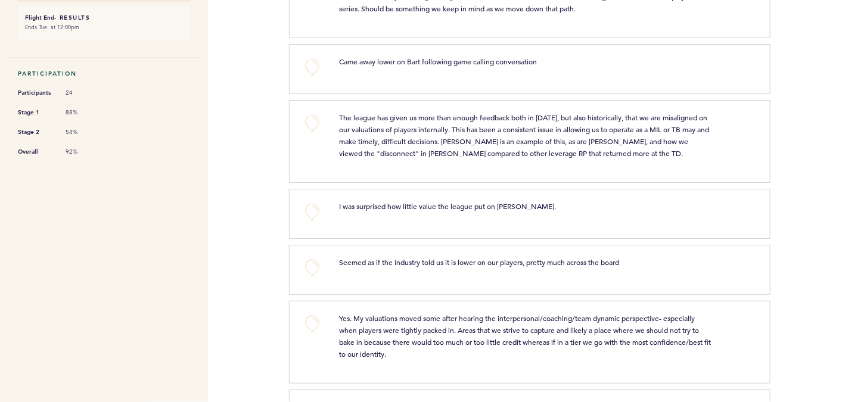
scroll to position [280, 0]
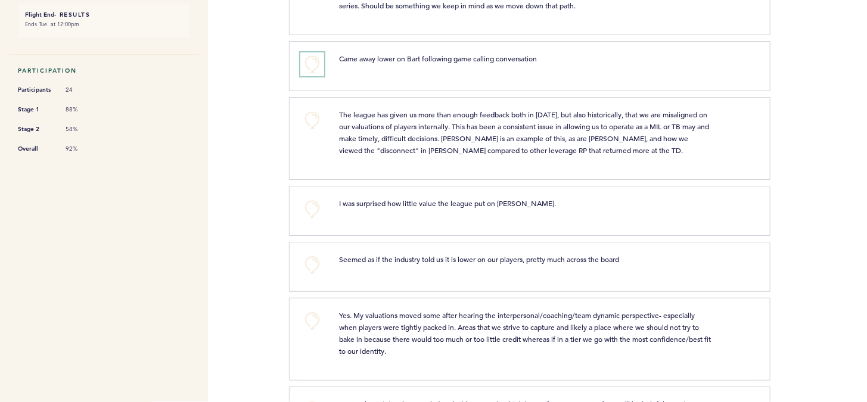
click at [316, 64] on button "+0" at bounding box center [312, 64] width 24 height 24
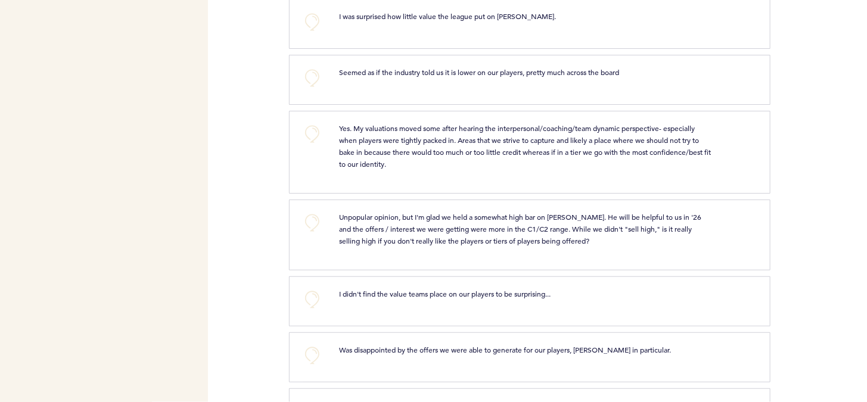
scroll to position [471, 0]
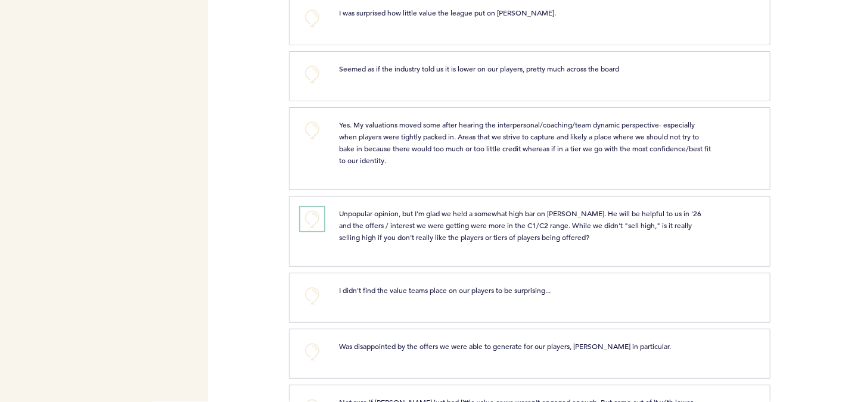
click at [313, 208] on button "+0" at bounding box center [312, 219] width 24 height 24
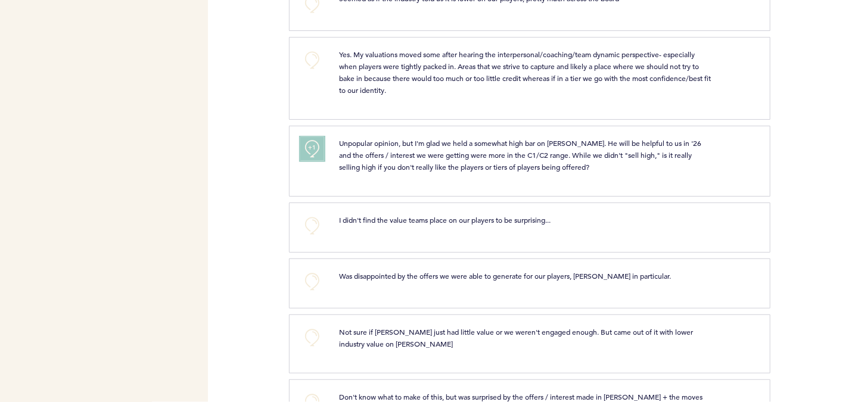
scroll to position [542, 0]
click at [313, 213] on button "+0" at bounding box center [312, 225] width 24 height 24
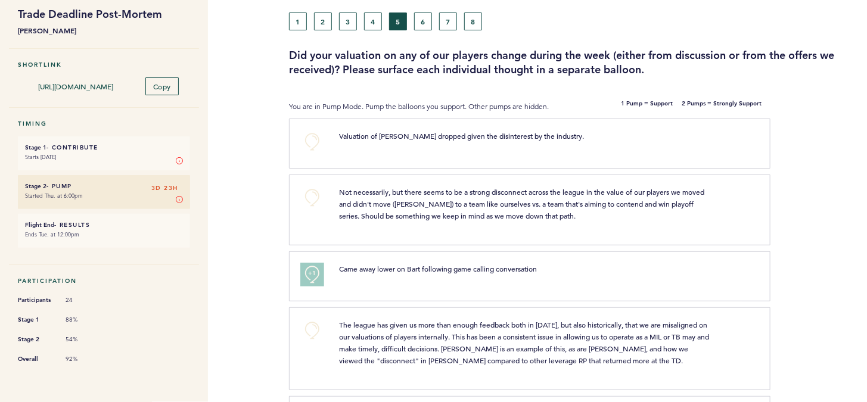
scroll to position [69, 0]
click at [428, 24] on button "6" at bounding box center [423, 23] width 18 height 18
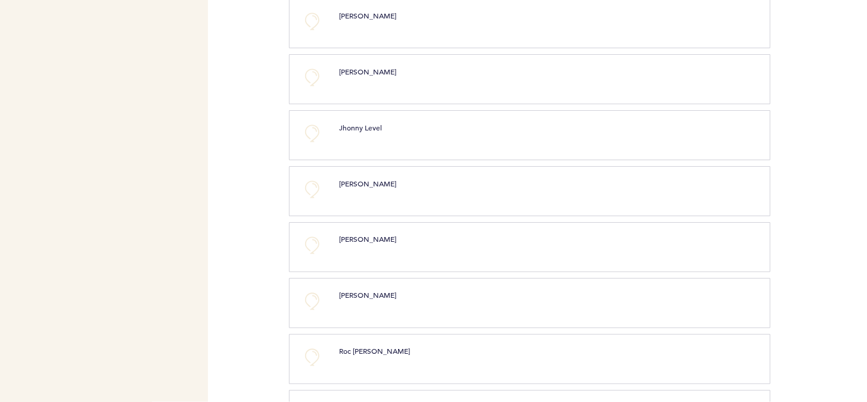
scroll to position [807, 0]
click at [310, 69] on button "+0" at bounding box center [312, 76] width 24 height 24
click at [310, 69] on button "+0" at bounding box center [312, 78] width 24 height 24
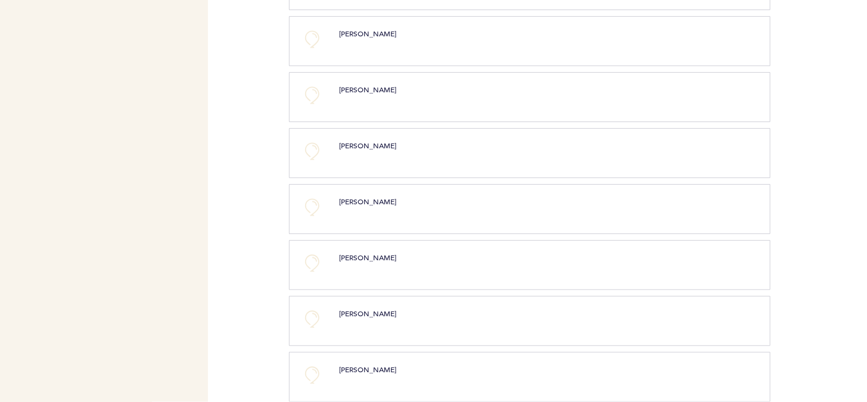
scroll to position [1240, 0]
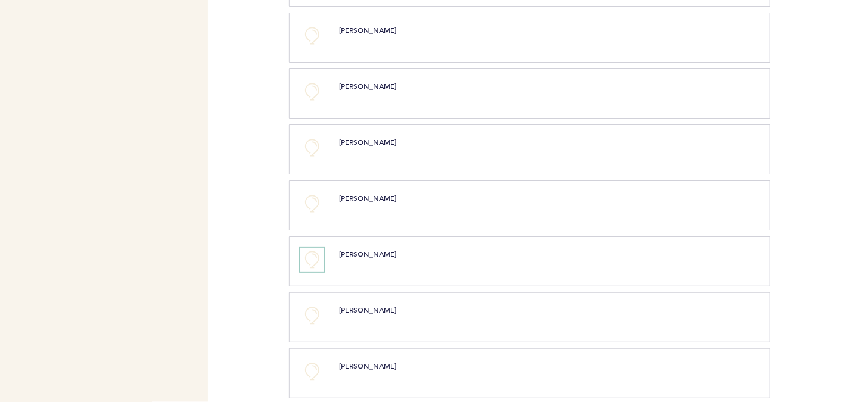
click at [315, 248] on button "+0" at bounding box center [312, 260] width 24 height 24
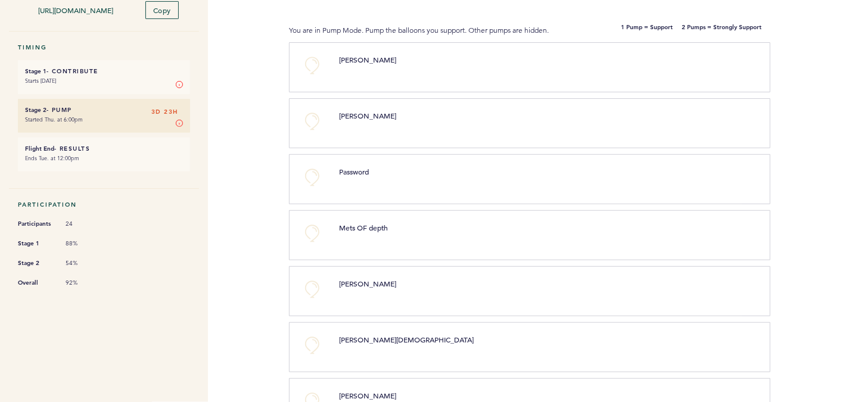
scroll to position [144, 0]
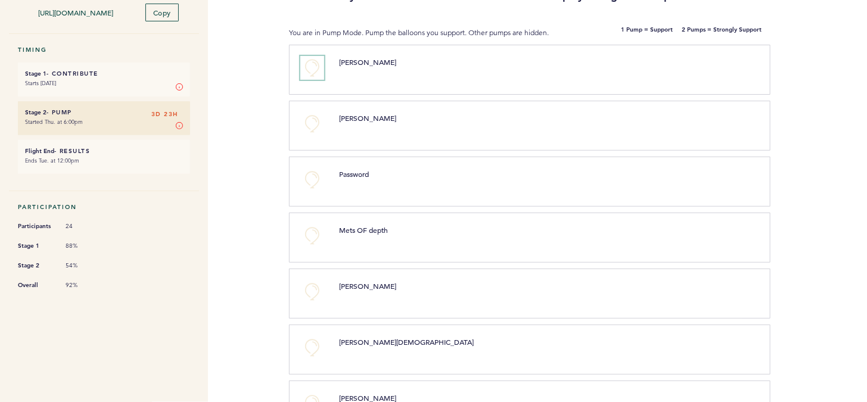
click at [315, 70] on button "+0" at bounding box center [312, 68] width 24 height 24
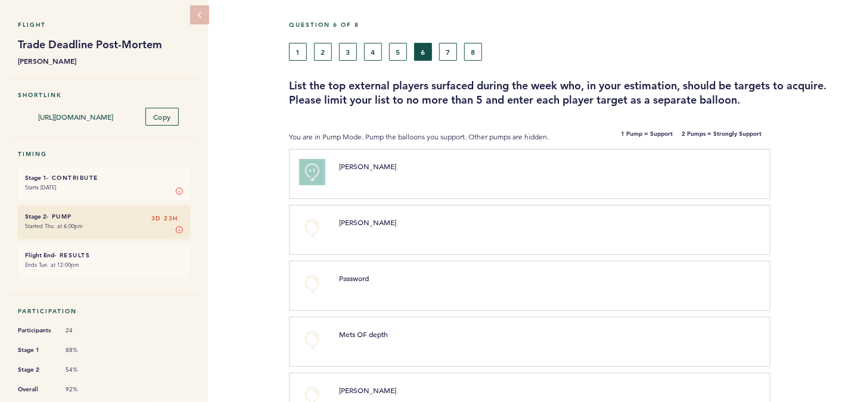
scroll to position [0, 0]
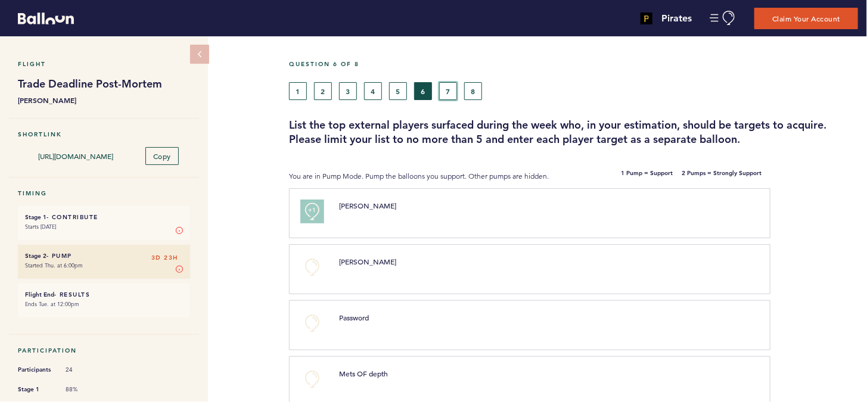
click at [450, 87] on button "7" at bounding box center [448, 91] width 18 height 18
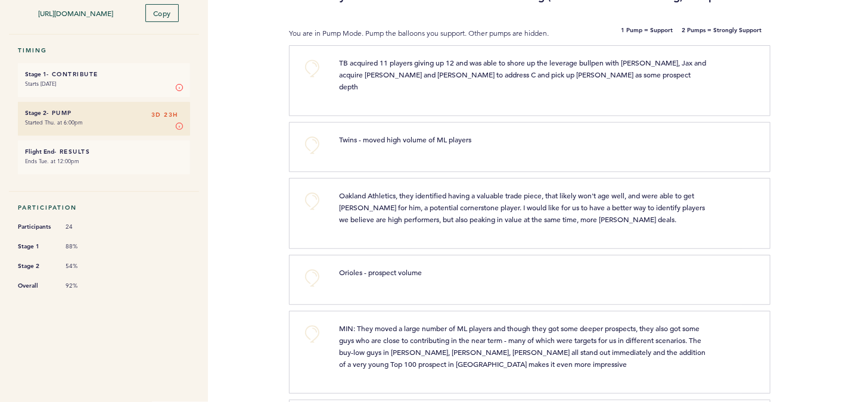
scroll to position [167, 0]
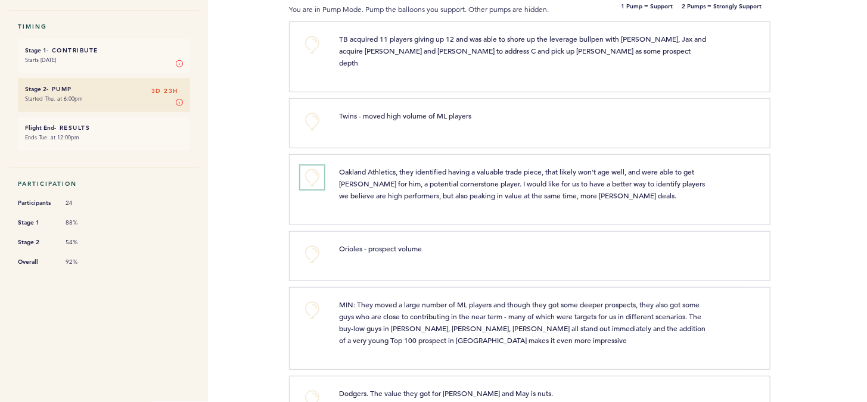
click at [313, 166] on button "+0" at bounding box center [312, 178] width 24 height 24
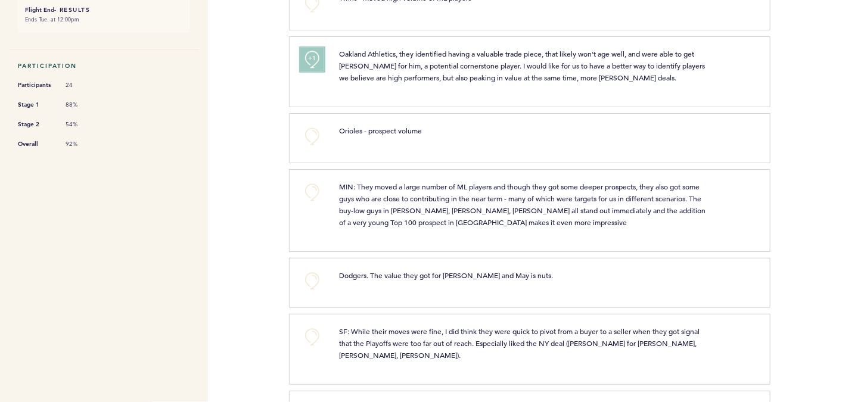
scroll to position [286, 0]
click at [313, 179] on button "+0" at bounding box center [312, 191] width 24 height 24
click at [313, 184] on span "+1" at bounding box center [312, 190] width 8 height 12
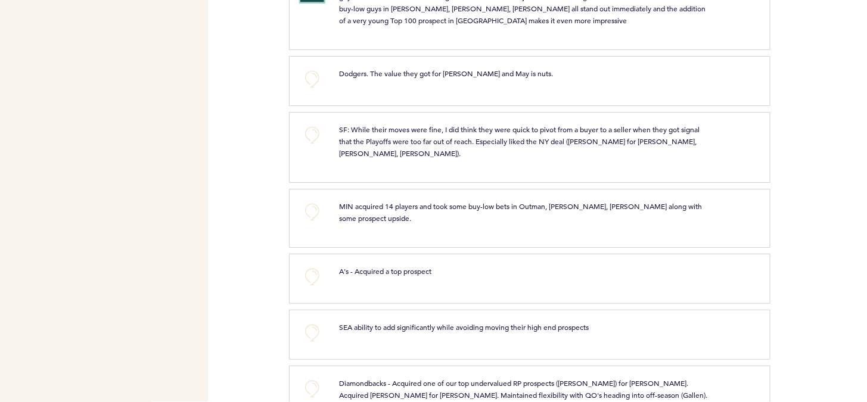
scroll to position [487, 0]
click at [309, 377] on button "+0" at bounding box center [312, 389] width 24 height 24
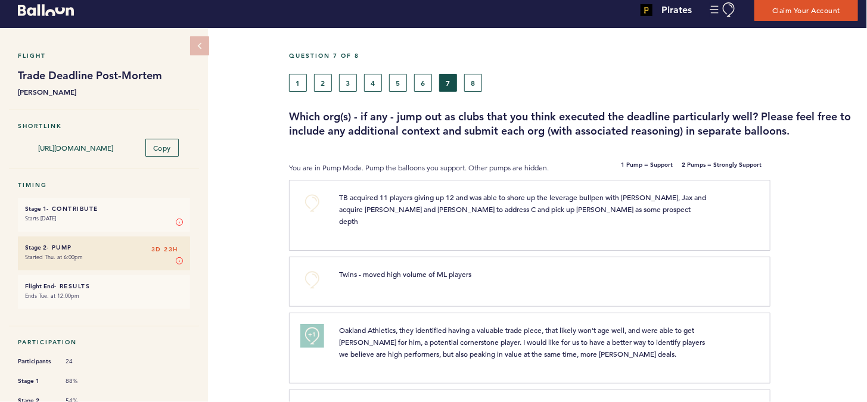
scroll to position [0, 0]
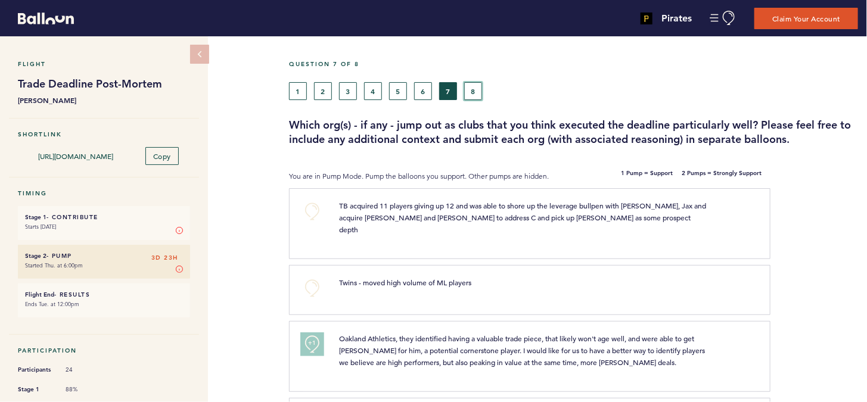
click at [476, 90] on button "8" at bounding box center [473, 91] width 18 height 18
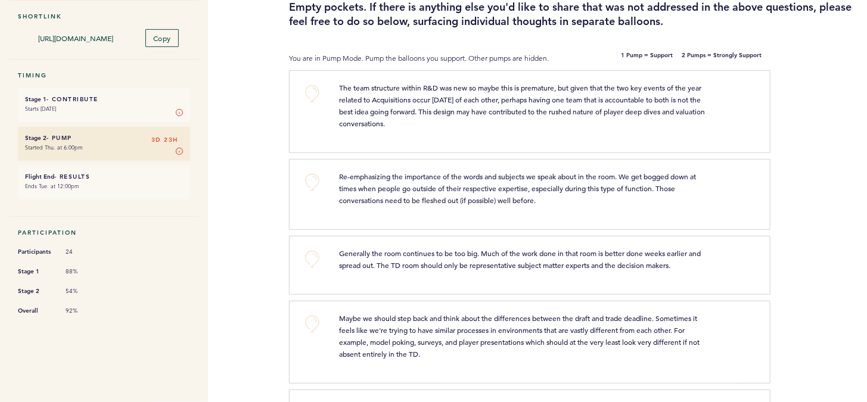
scroll to position [119, 0]
click at [311, 96] on button "+0" at bounding box center [312, 92] width 24 height 24
click at [311, 96] on button "+1" at bounding box center [312, 92] width 24 height 24
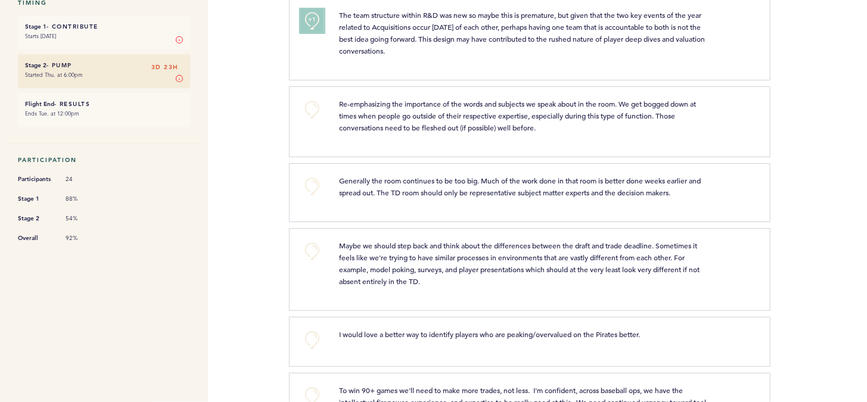
scroll to position [214, 0]
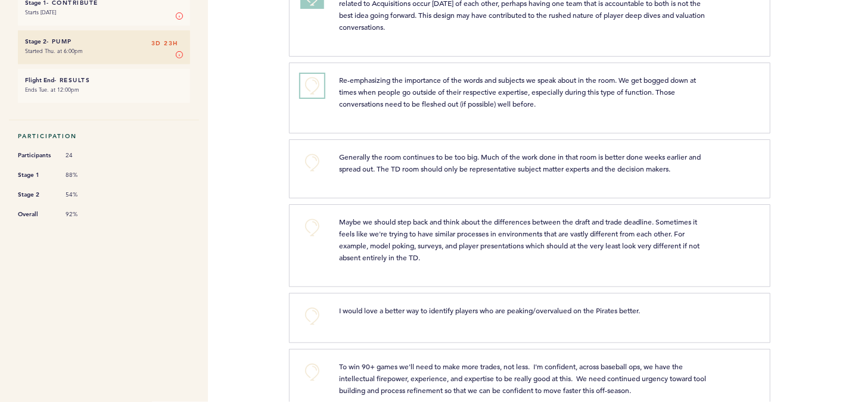
click at [310, 85] on button "+0" at bounding box center [312, 86] width 24 height 24
click at [310, 85] on span "+1" at bounding box center [312, 85] width 8 height 12
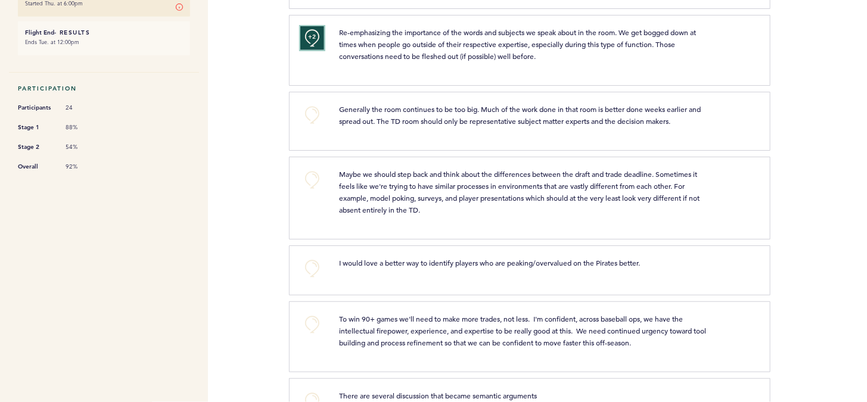
scroll to position [286, 0]
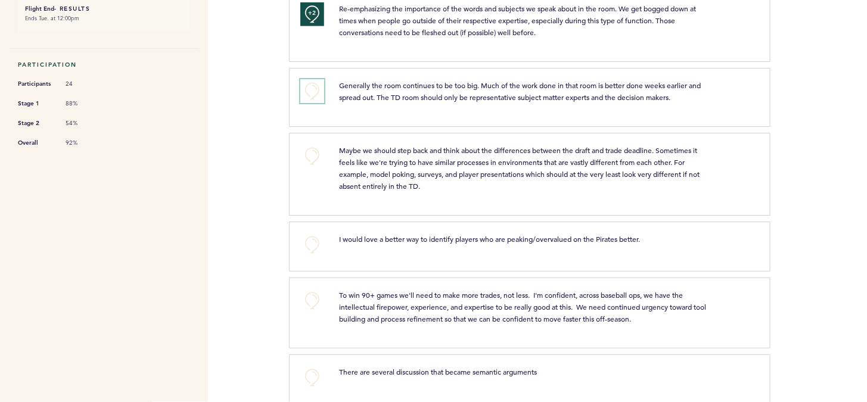
click at [310, 85] on button "+0" at bounding box center [312, 91] width 24 height 24
click at [310, 85] on span "+1" at bounding box center [312, 90] width 8 height 12
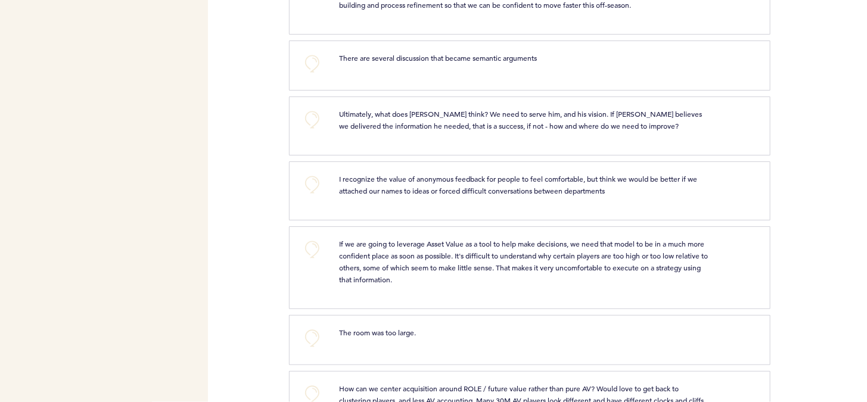
scroll to position [620, 0]
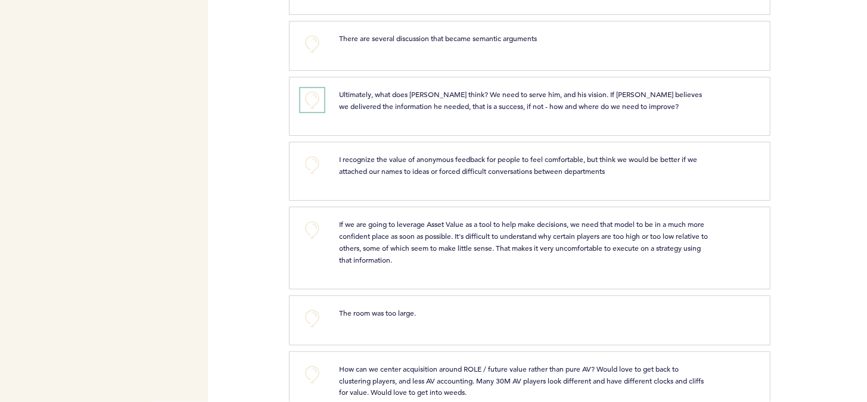
click at [310, 88] on button "+0" at bounding box center [312, 100] width 24 height 24
click at [310, 88] on button "+1" at bounding box center [312, 100] width 24 height 24
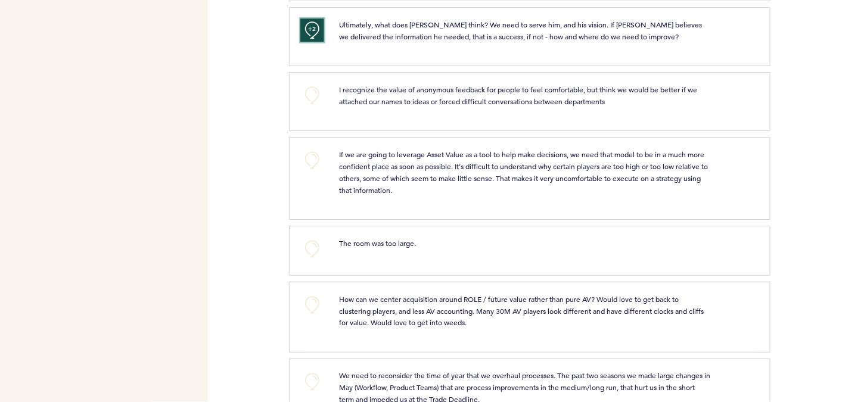
scroll to position [691, 0]
click at [310, 85] on button "+0" at bounding box center [312, 94] width 24 height 24
click at [0, 0] on span "+0" at bounding box center [0, 0] width 0 height 0
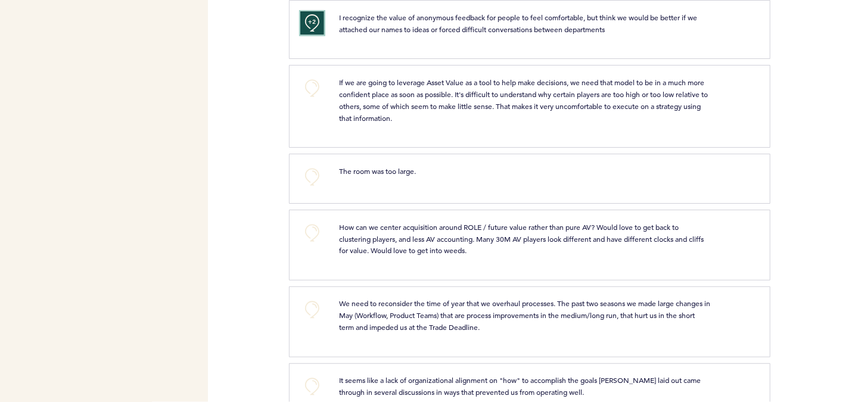
scroll to position [763, 0]
click at [310, 85] on button "+0" at bounding box center [312, 87] width 24 height 24
click at [310, 85] on span "+1" at bounding box center [312, 86] width 8 height 12
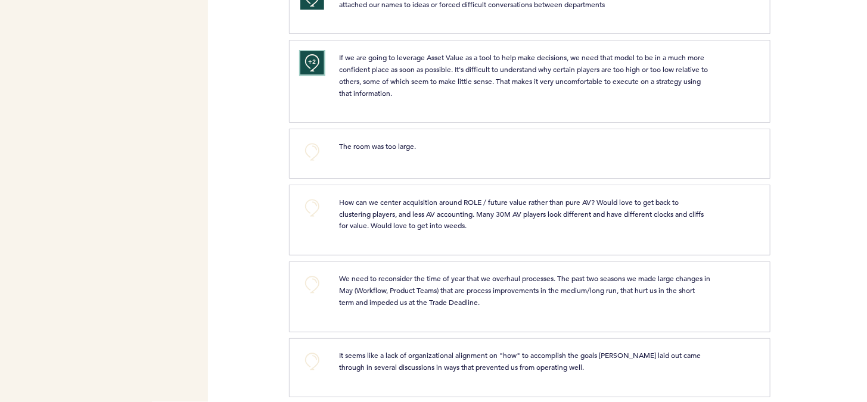
scroll to position [791, 0]
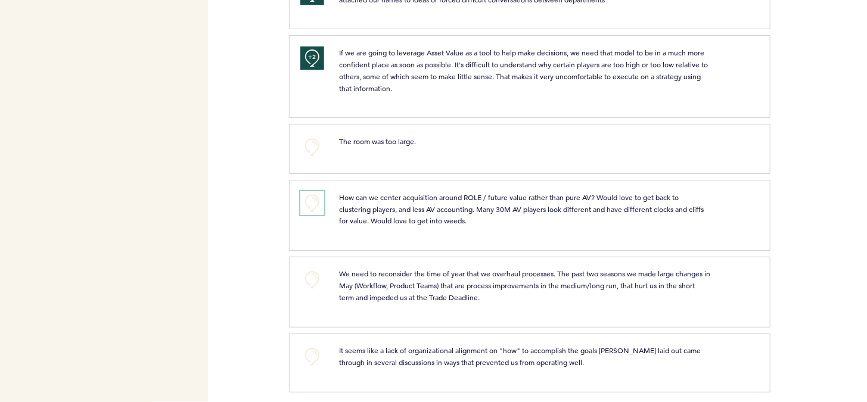
click at [316, 192] on button "+0" at bounding box center [312, 203] width 24 height 24
click at [316, 196] on span "+1" at bounding box center [312, 202] width 8 height 12
click at [314, 349] on button "+0" at bounding box center [312, 357] width 24 height 24
click at [314, 350] on span "+1" at bounding box center [312, 356] width 8 height 12
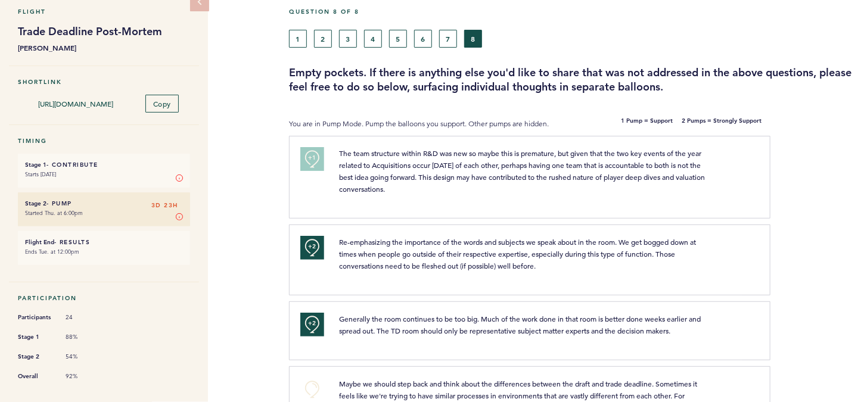
scroll to position [29, 0]
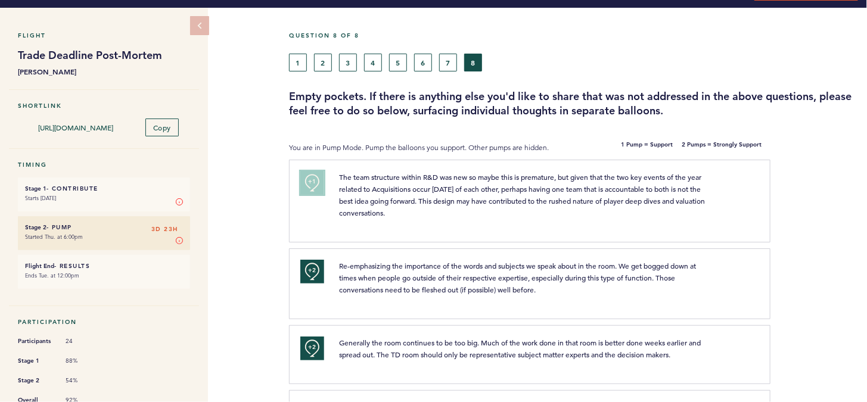
click at [313, 178] on span "+1" at bounding box center [312, 182] width 8 height 12
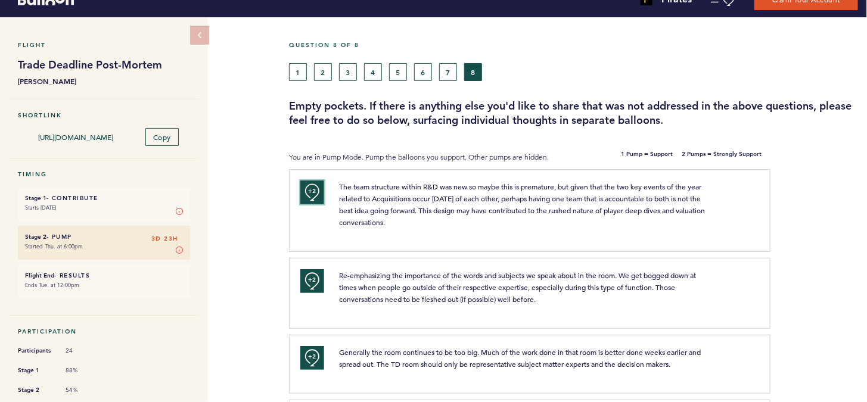
scroll to position [0, 0]
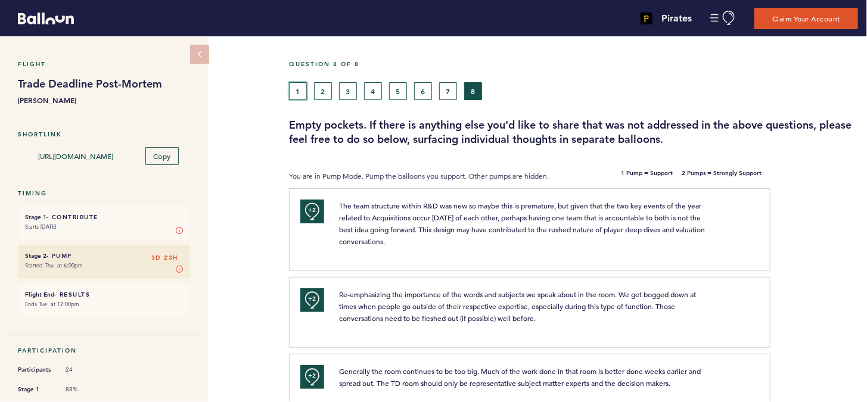
click at [297, 94] on button "1" at bounding box center [298, 91] width 18 height 18
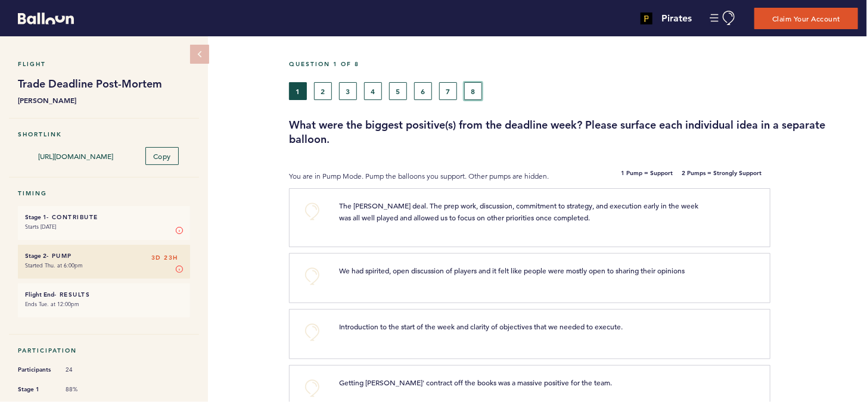
click at [475, 95] on button "8" at bounding box center [473, 91] width 18 height 18
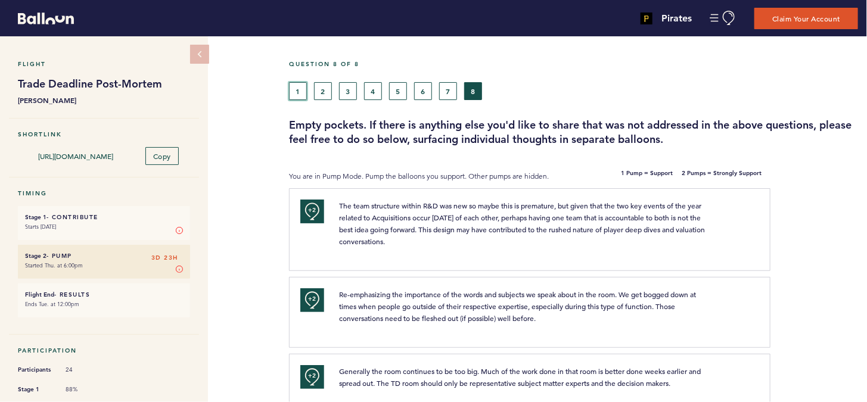
click at [299, 85] on button "1" at bounding box center [298, 91] width 18 height 18
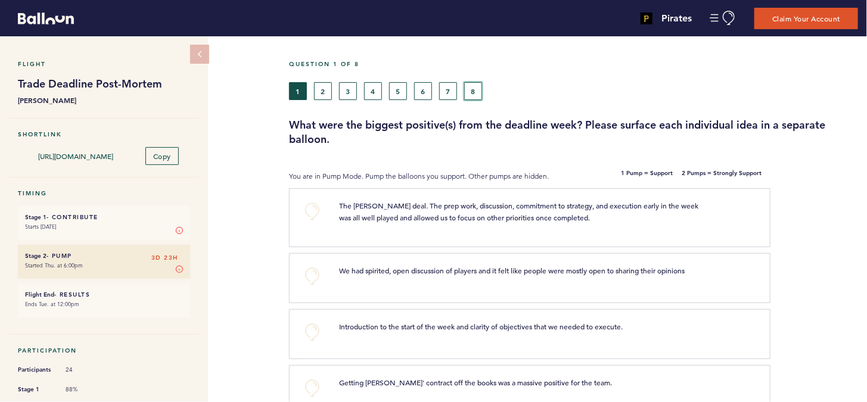
click at [474, 91] on button "8" at bounding box center [473, 91] width 18 height 18
